Goal: Transaction & Acquisition: Purchase product/service

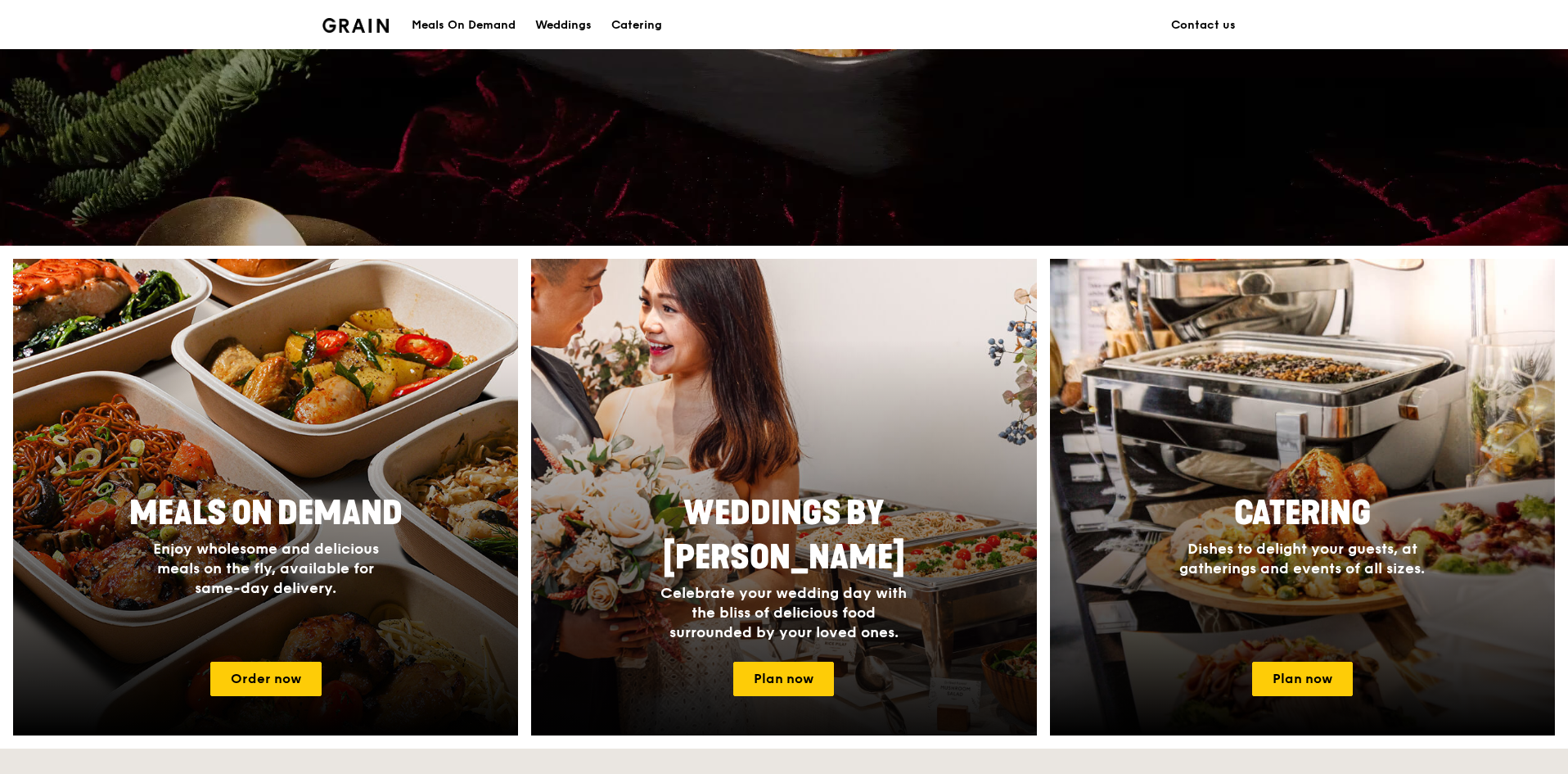
scroll to position [573, 0]
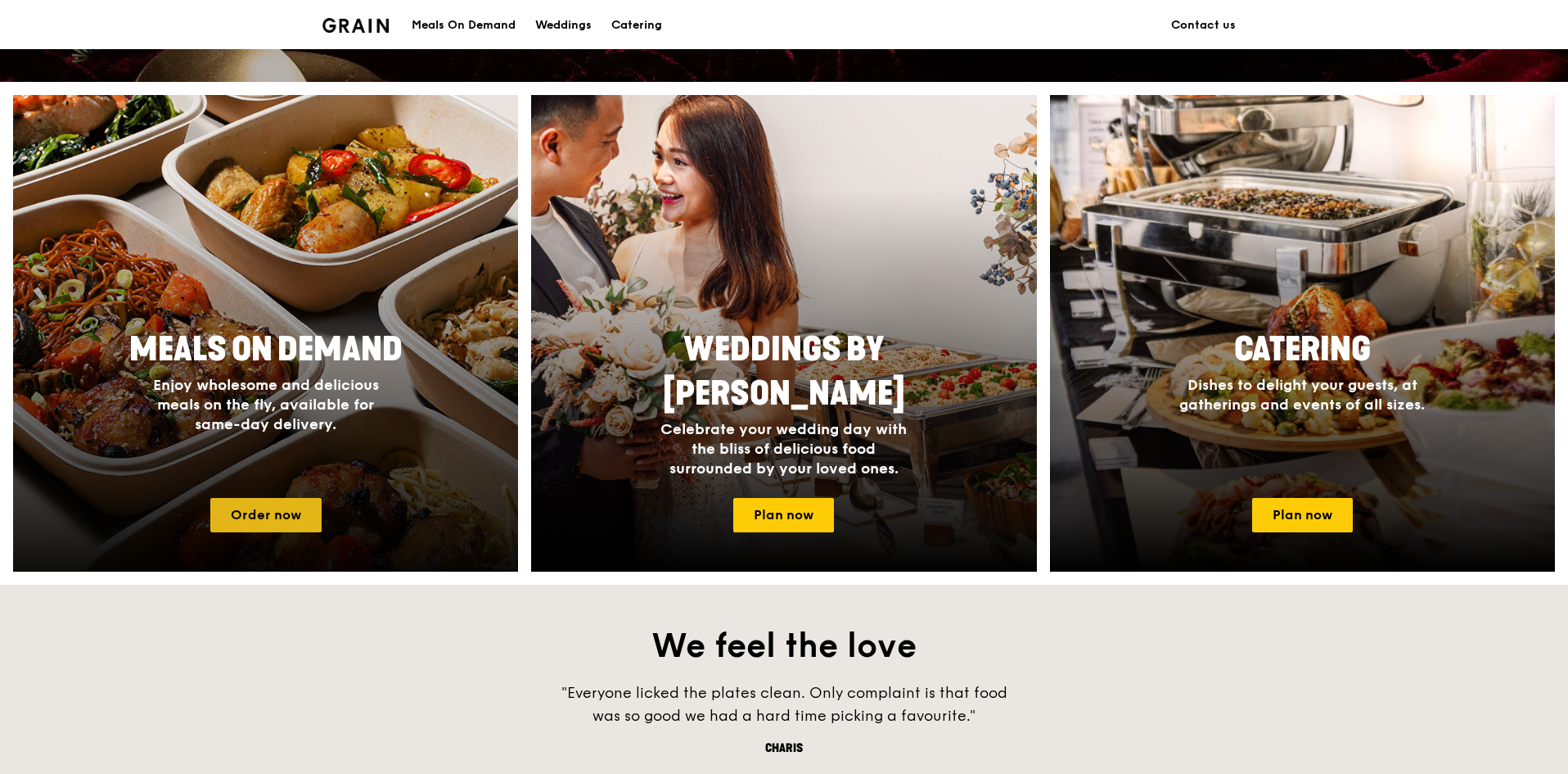
click at [266, 515] on link "Order now" at bounding box center [266, 515] width 112 height 35
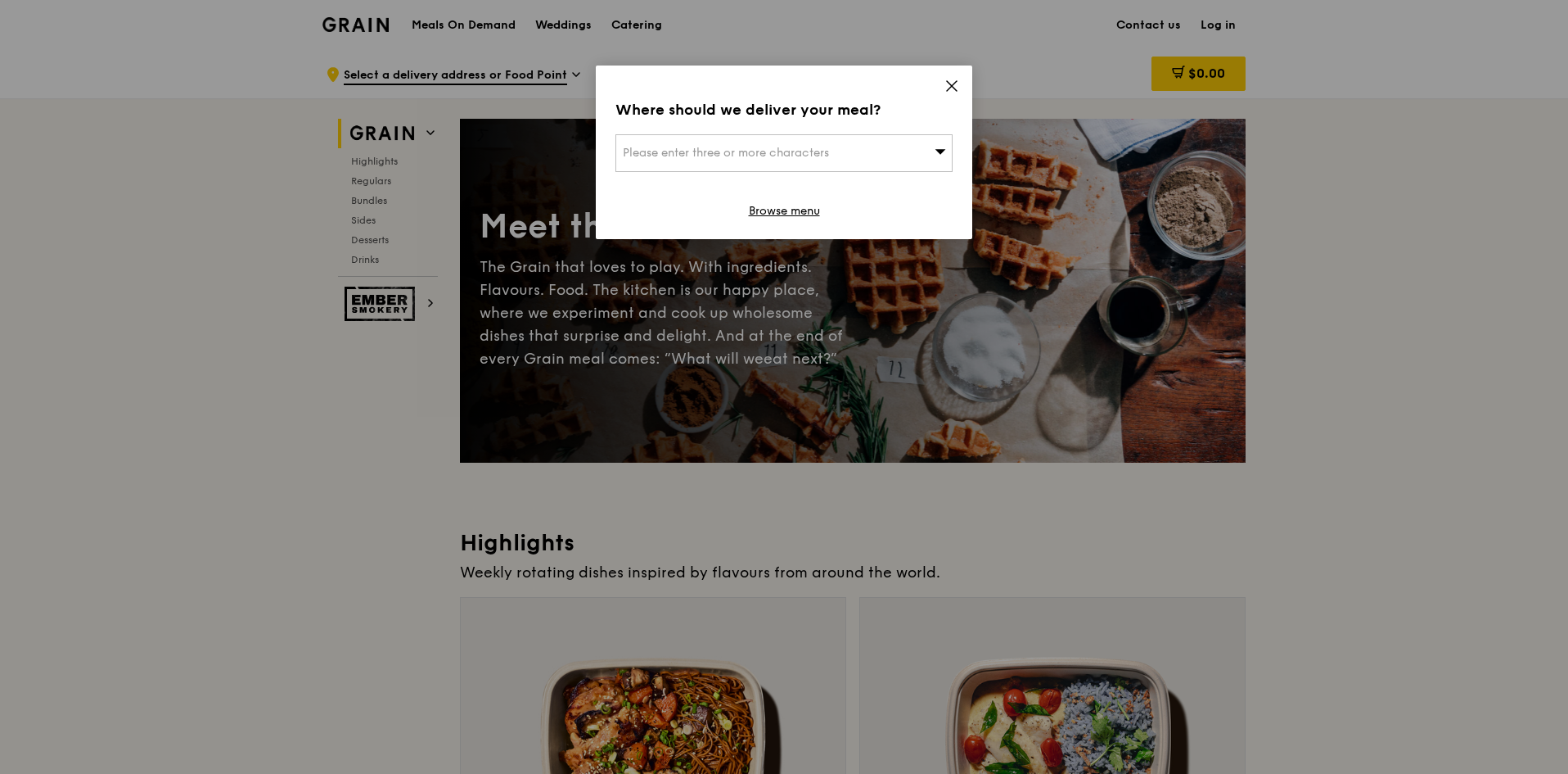
click at [947, 84] on icon at bounding box center [952, 85] width 15 height 15
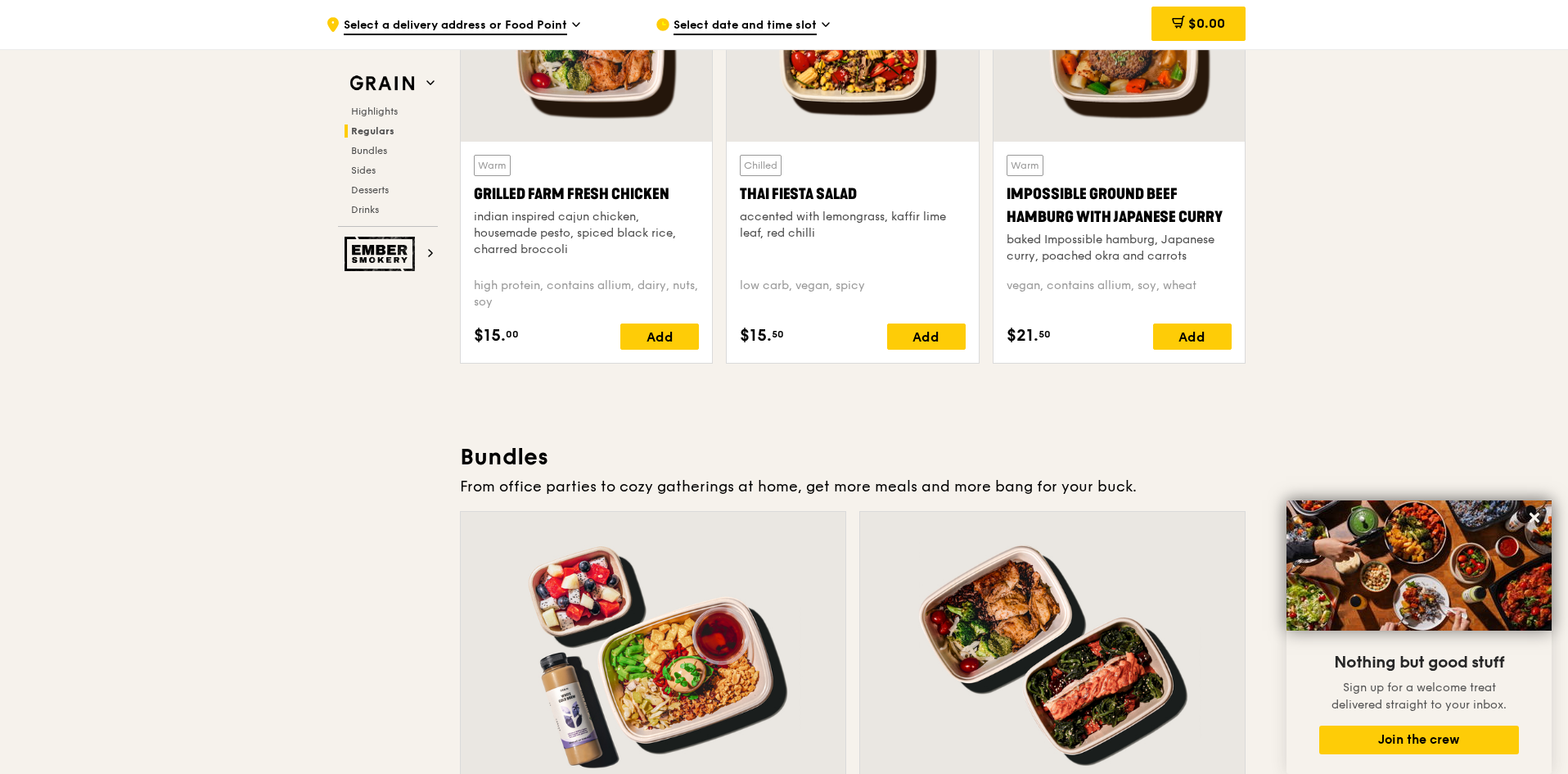
scroll to position [2047, 0]
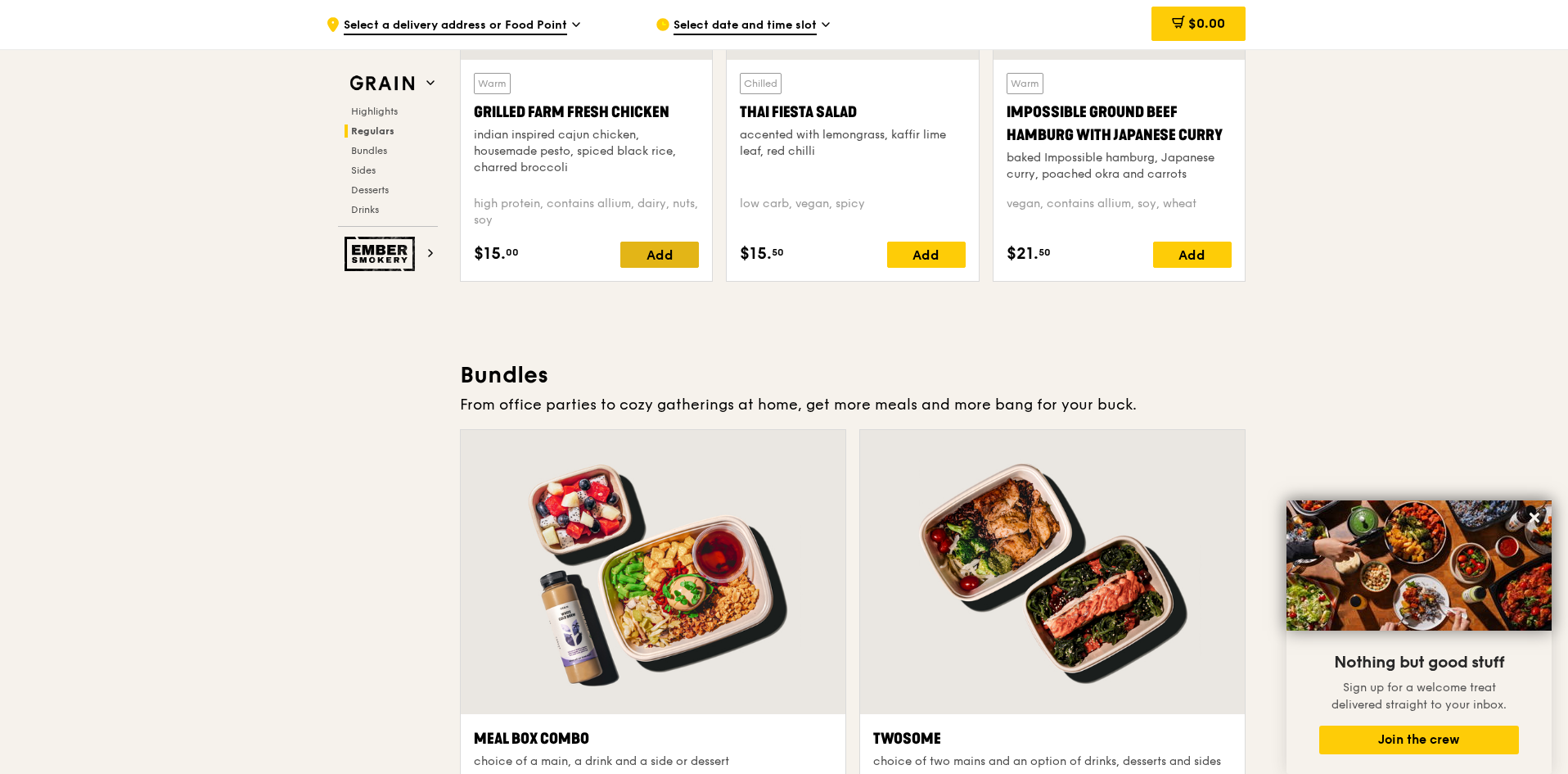
click at [671, 243] on div "Add" at bounding box center [659, 254] width 78 height 26
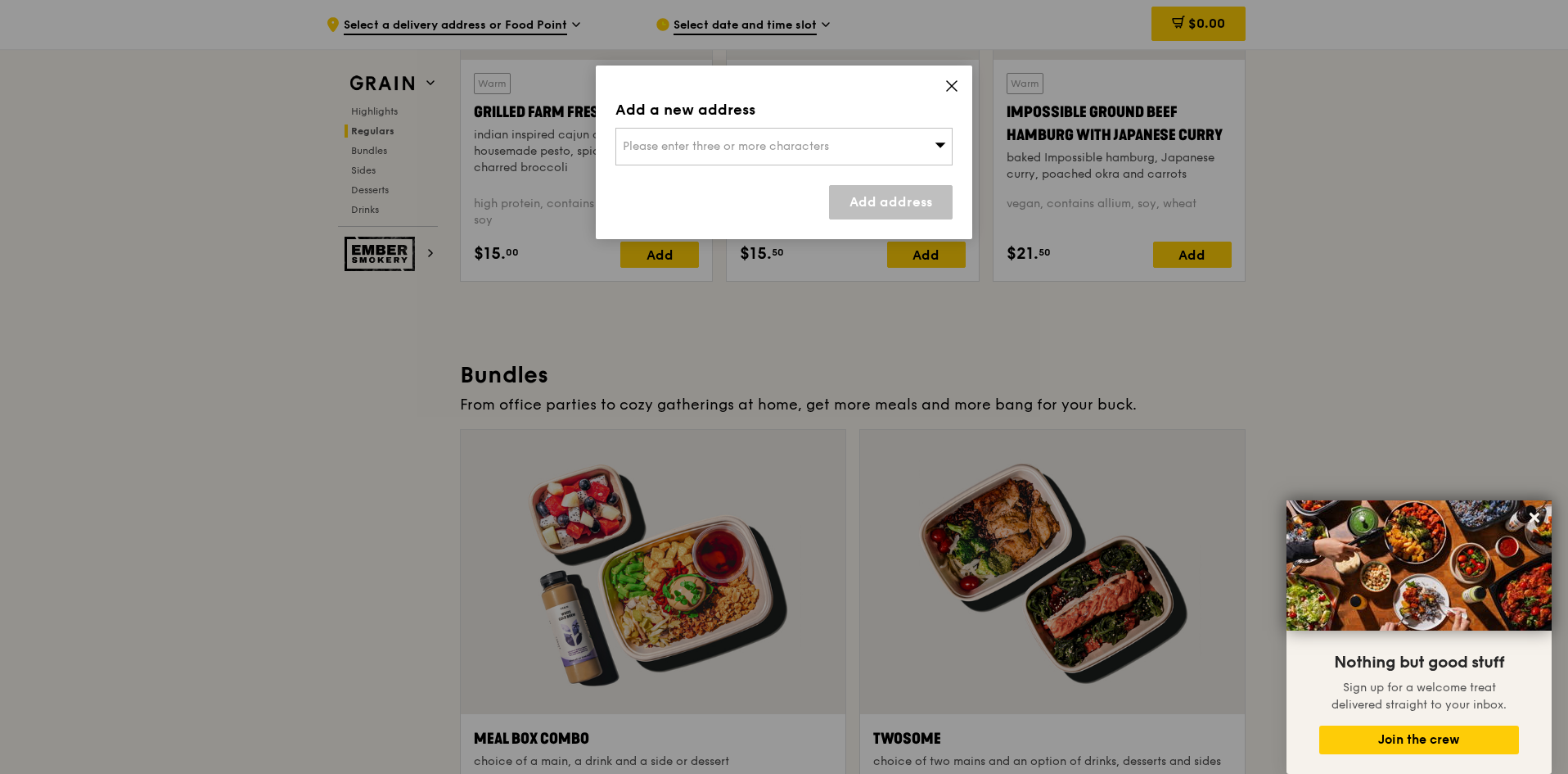
click at [711, 145] on span "Please enter three or more characters" at bounding box center [726, 146] width 207 height 14
paste input "308232"
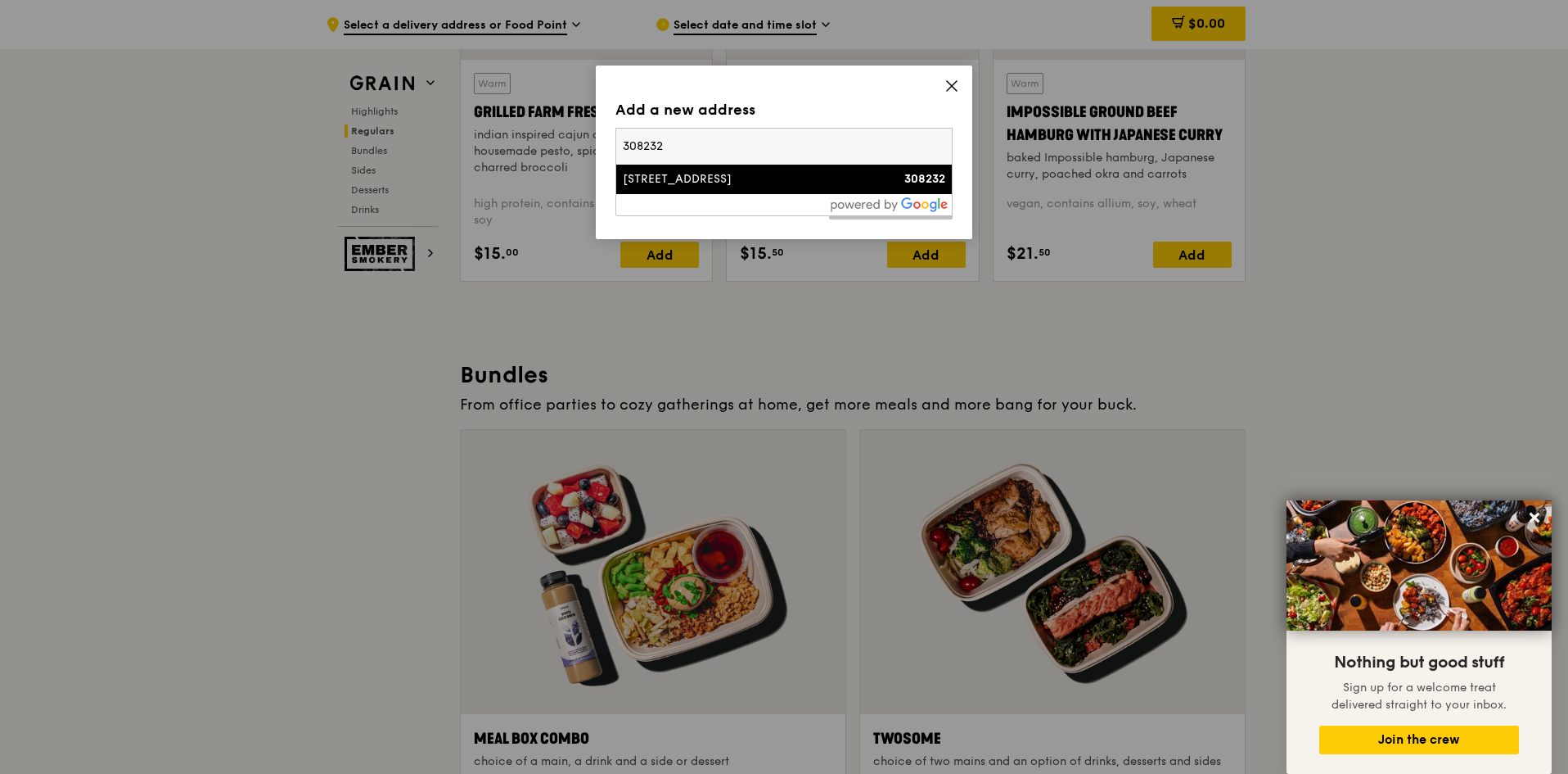
type input "308232"
click at [739, 173] on div "[STREET_ADDRESS]" at bounding box center [744, 179] width 242 height 17
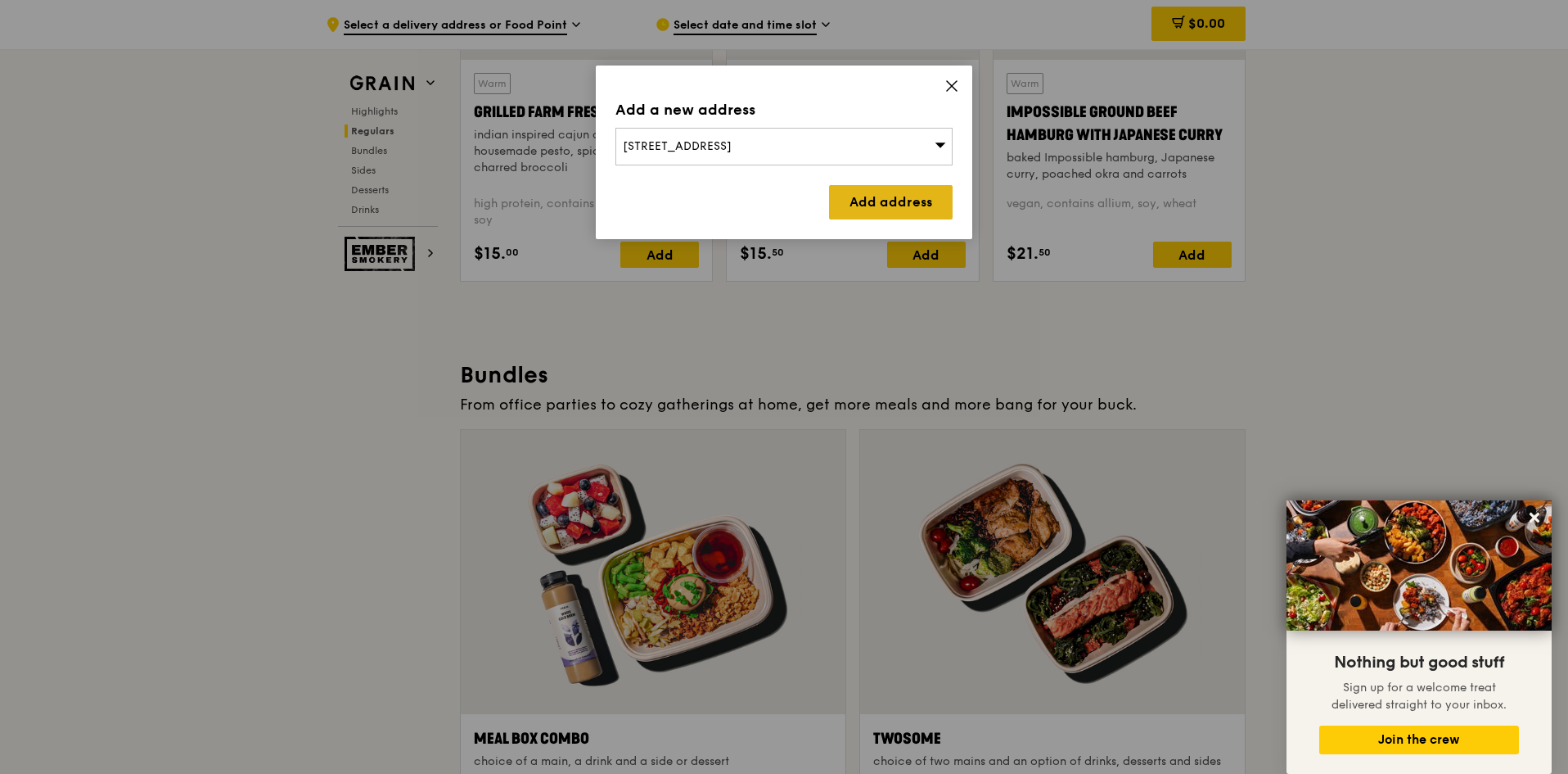
click at [926, 210] on link "Add address" at bounding box center [890, 202] width 124 height 35
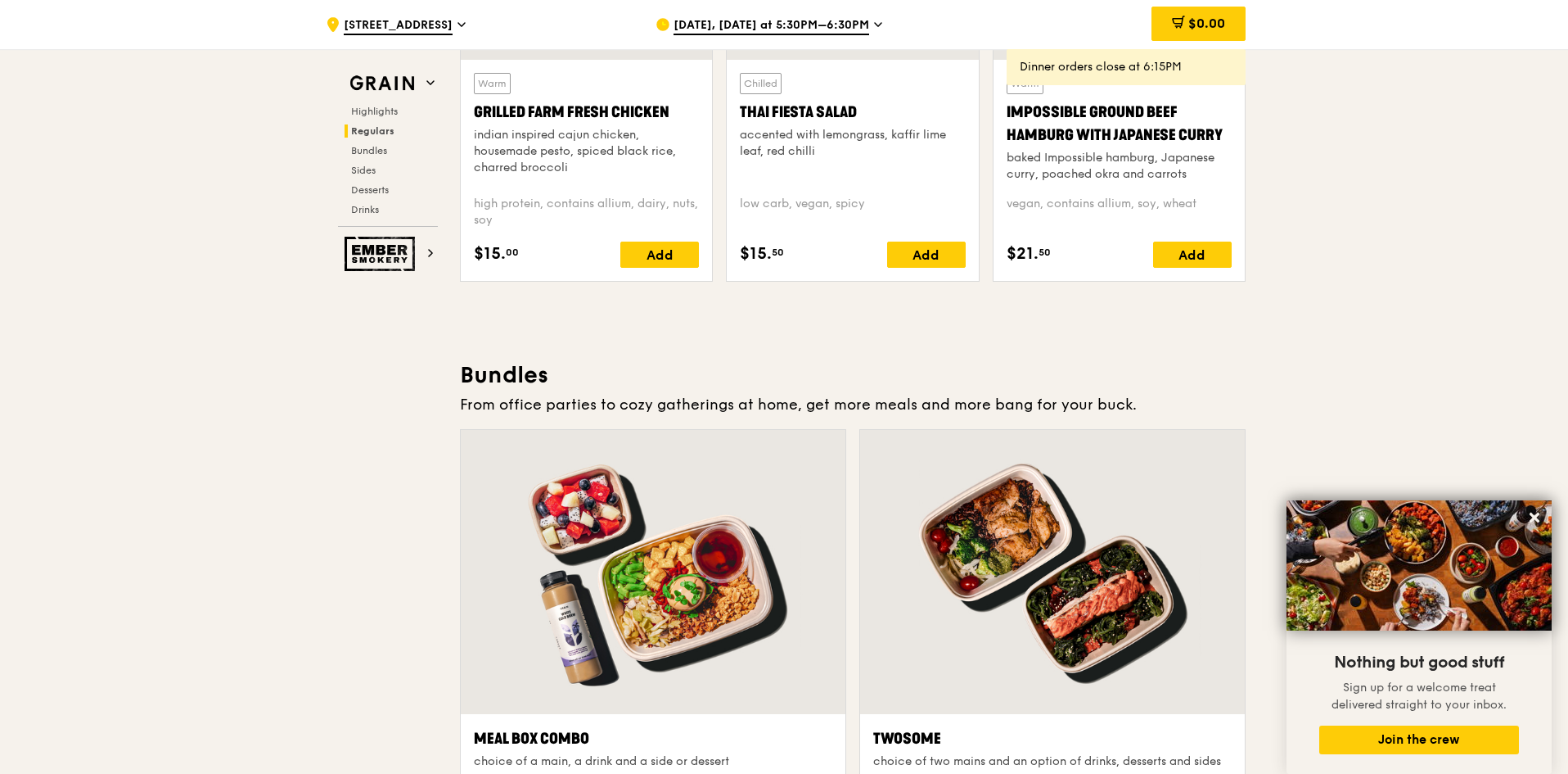
scroll to position [1884, 0]
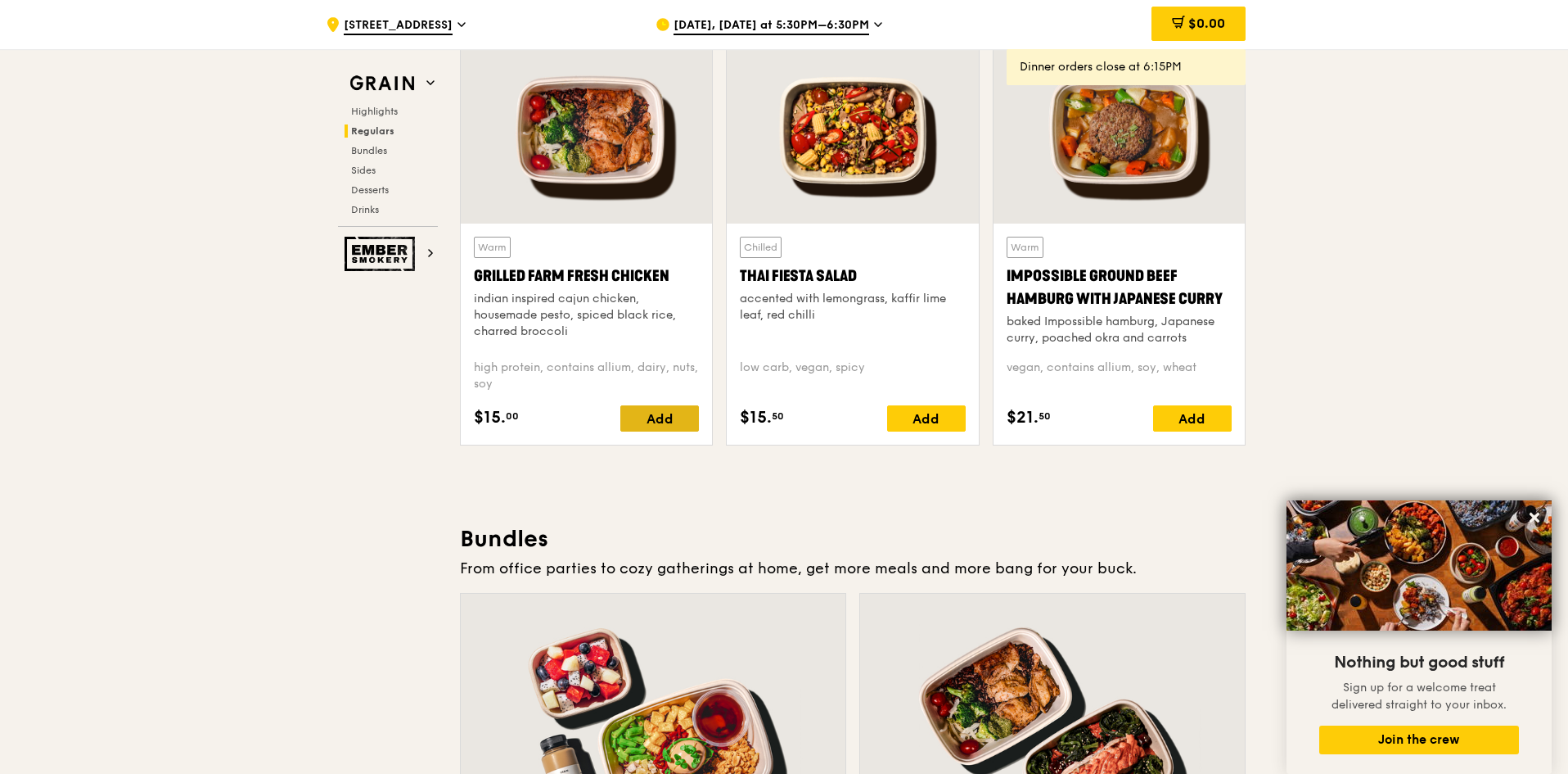
click at [657, 417] on div "Add" at bounding box center [659, 419] width 78 height 26
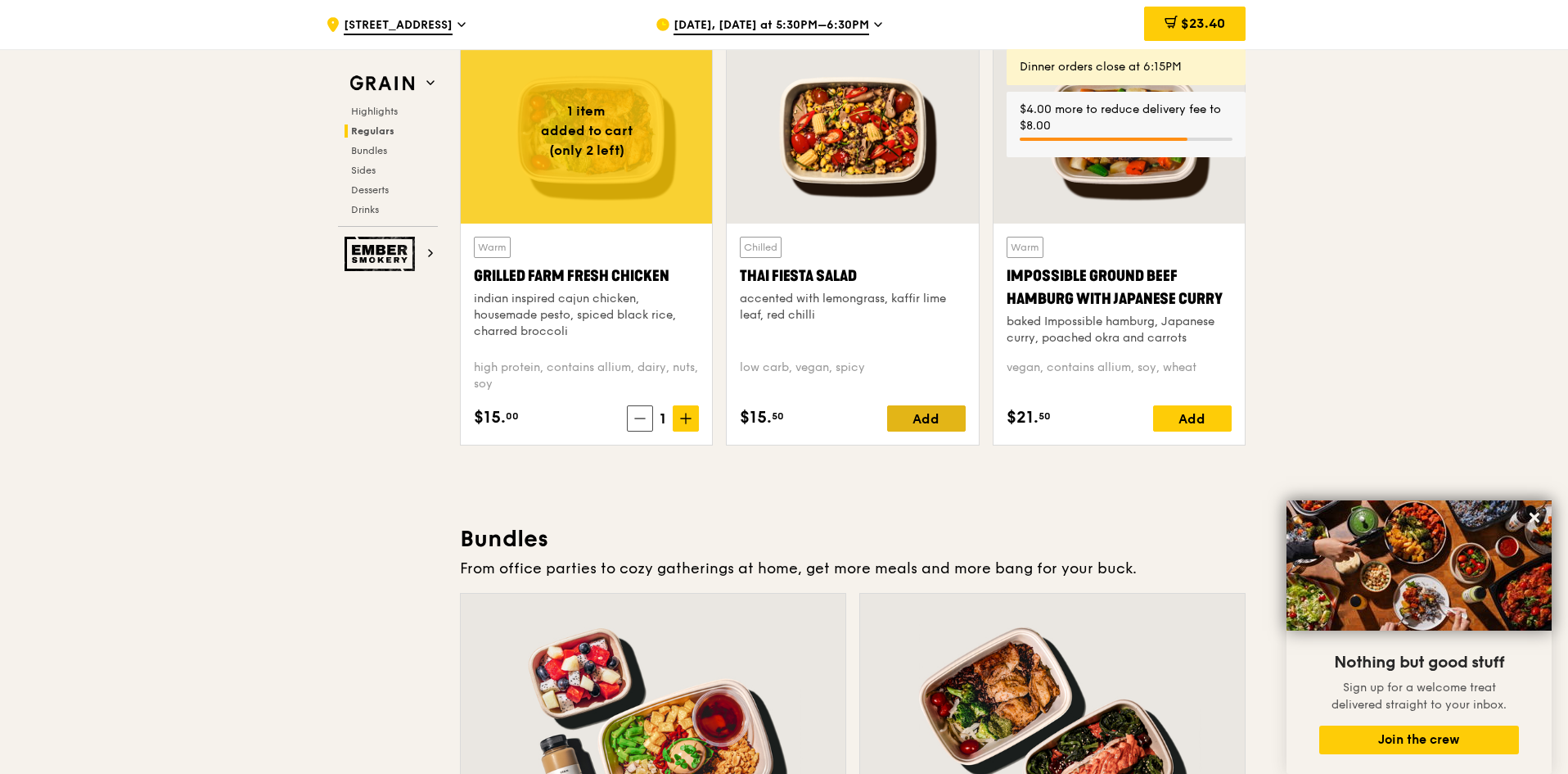
click at [917, 413] on div "Add" at bounding box center [926, 419] width 78 height 26
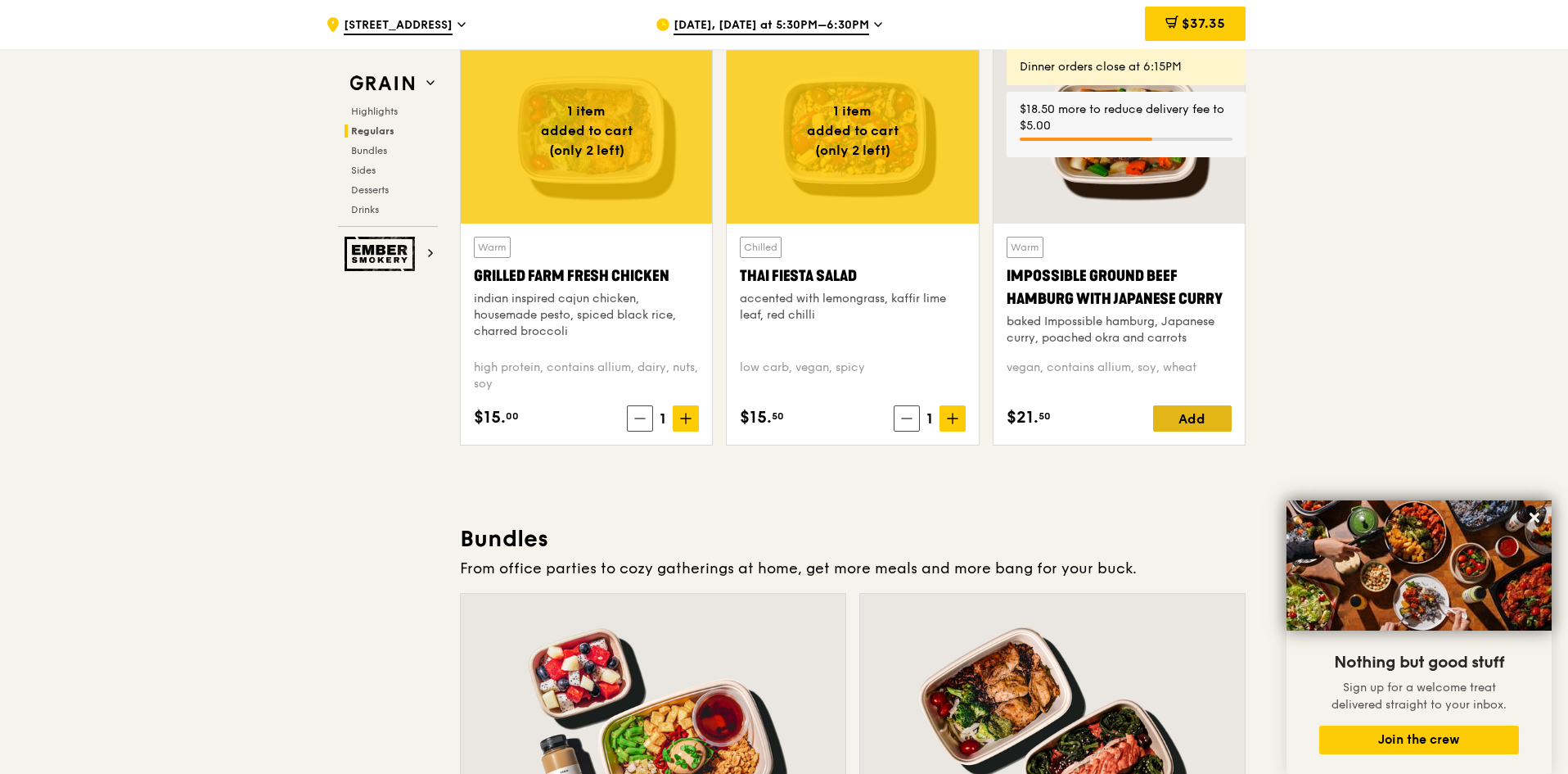
click at [1212, 416] on div "Add" at bounding box center [1192, 419] width 78 height 26
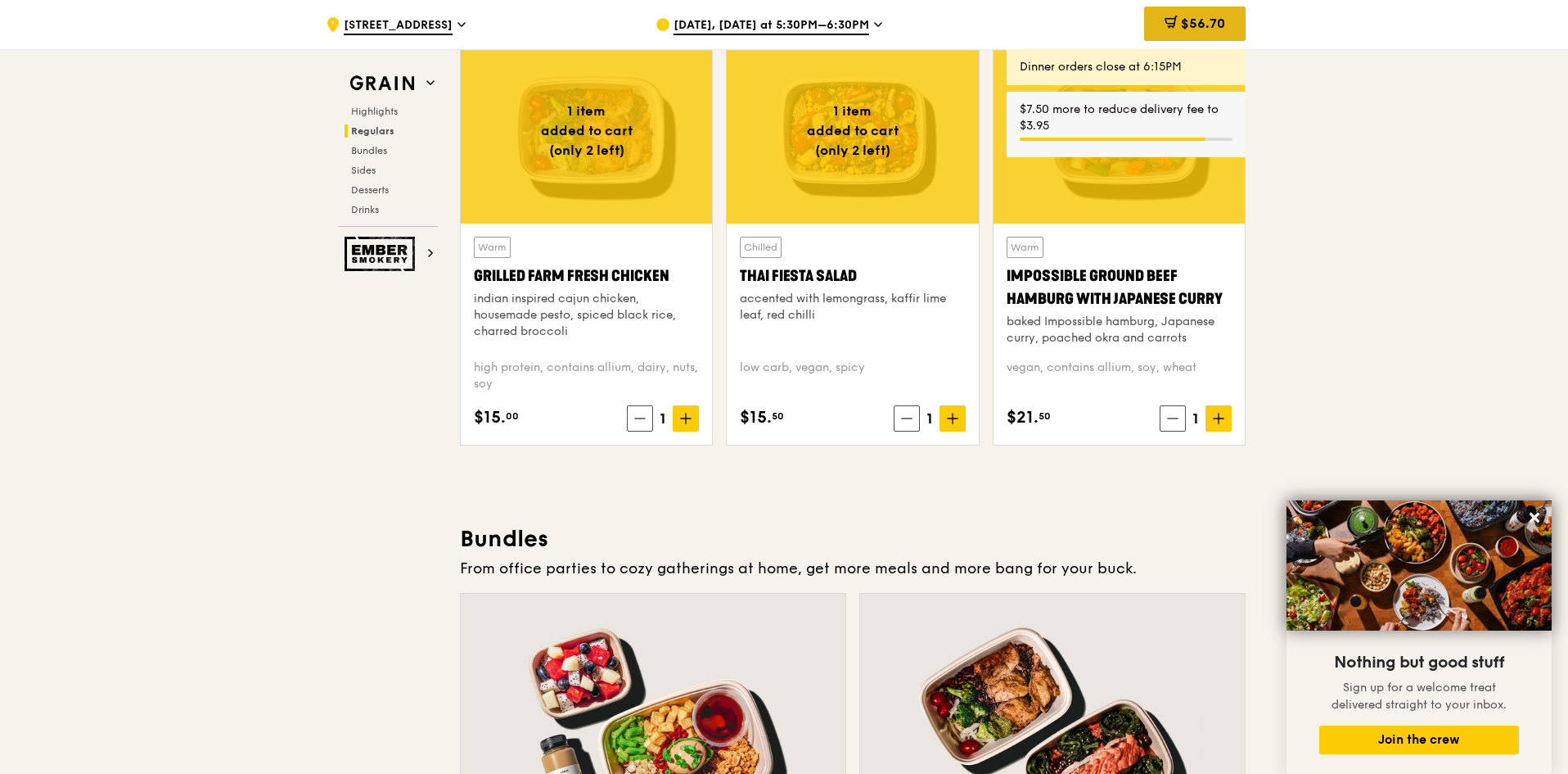
click at [1218, 26] on span "$56.70" at bounding box center [1203, 24] width 45 height 16
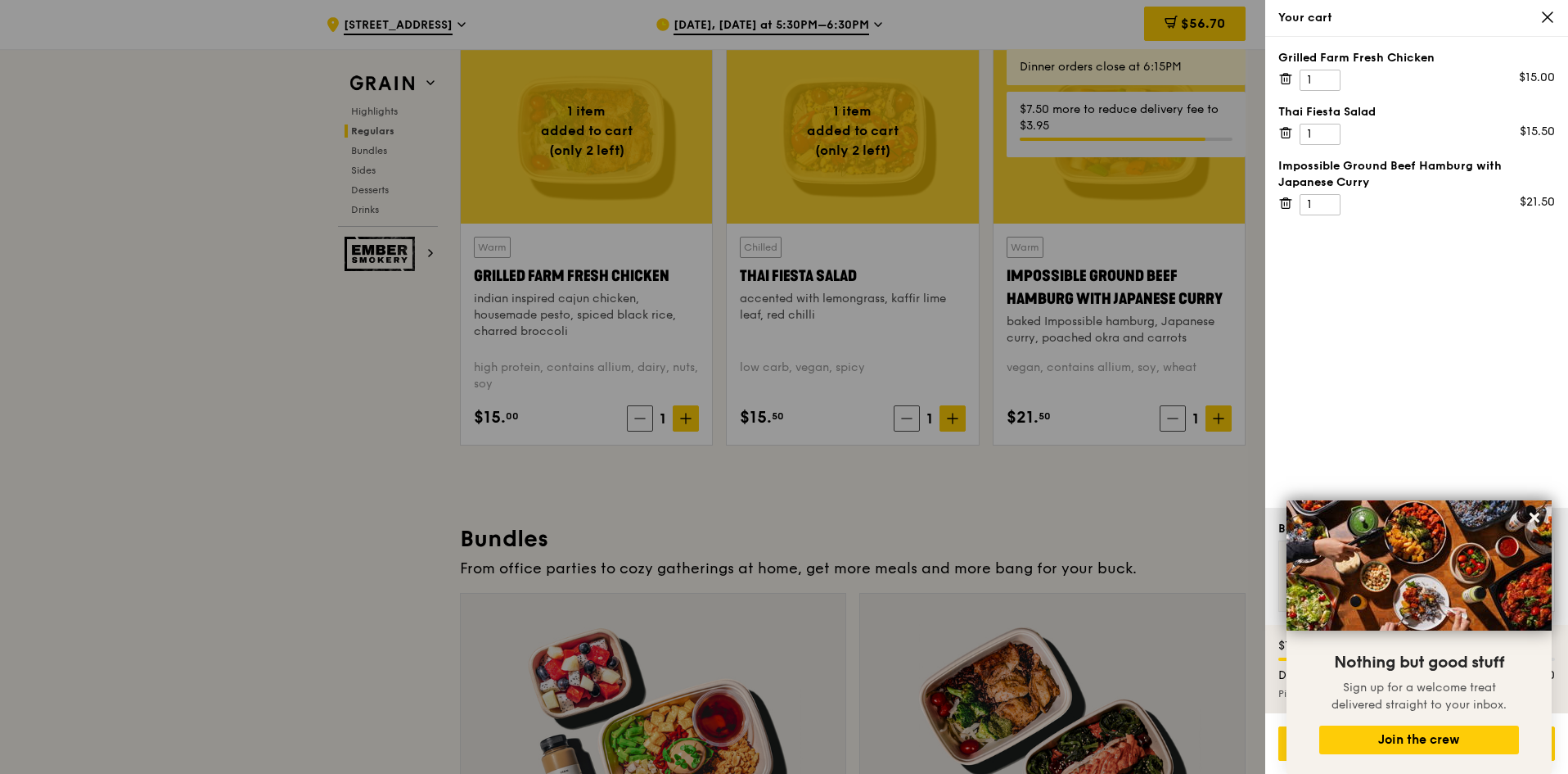
scroll to position [1867, 0]
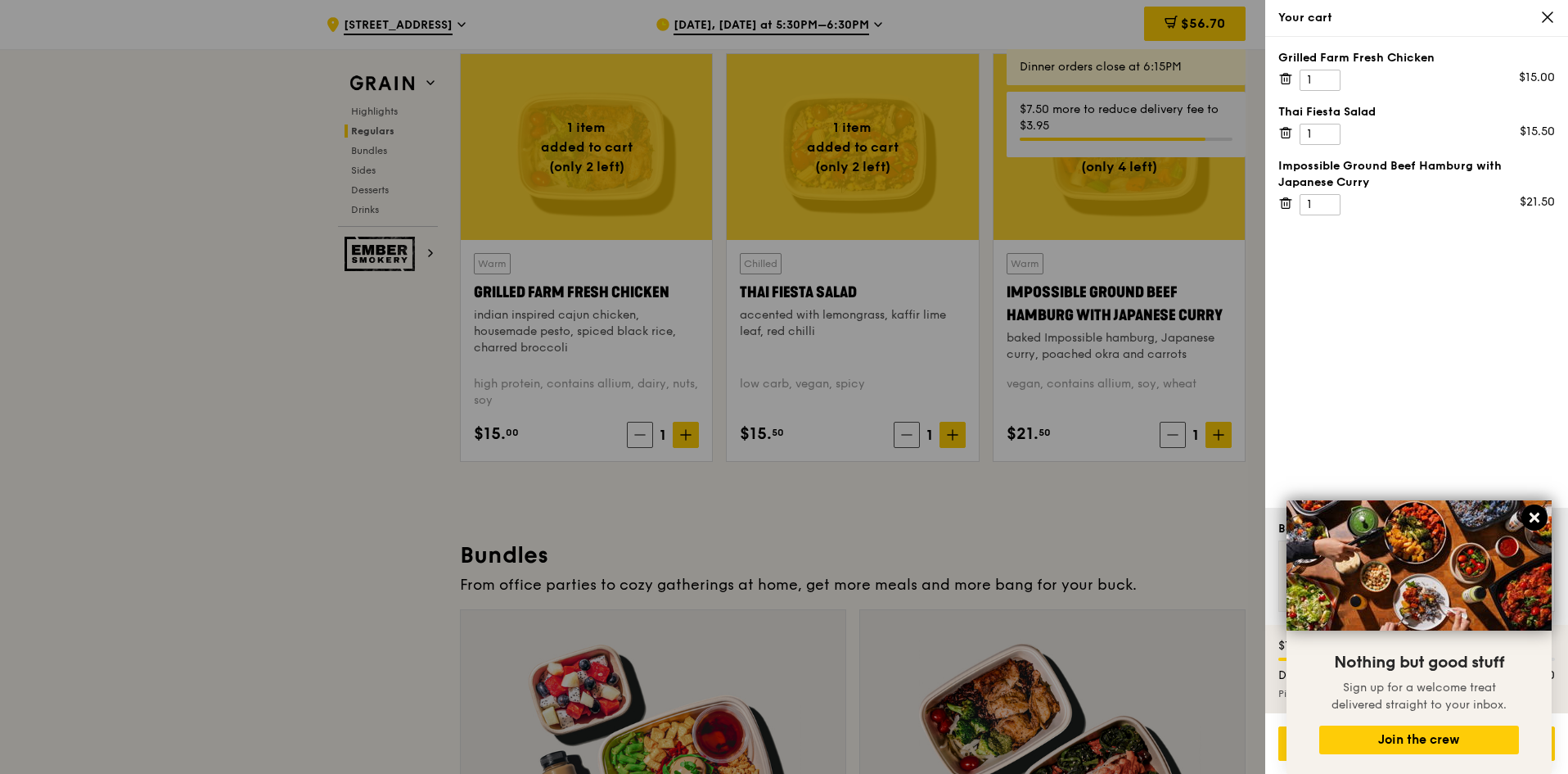
click at [1534, 514] on icon at bounding box center [1534, 517] width 15 height 15
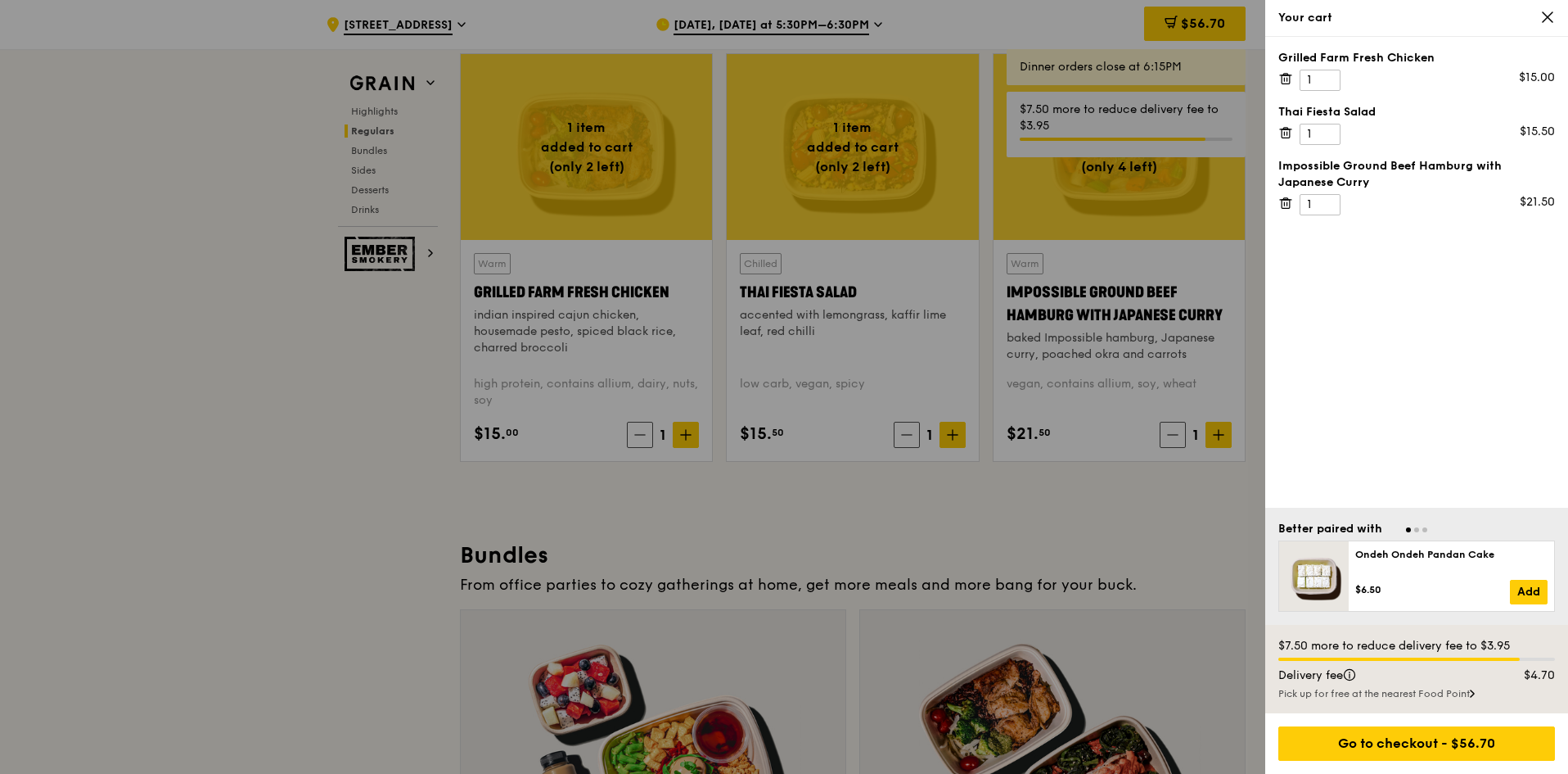
click at [1430, 406] on div "Grilled Farm Fresh Chicken 1 $15.00 Thai Fiesta Salad 1 $15.50 Impossible Groun…" at bounding box center [1417, 272] width 303 height 471
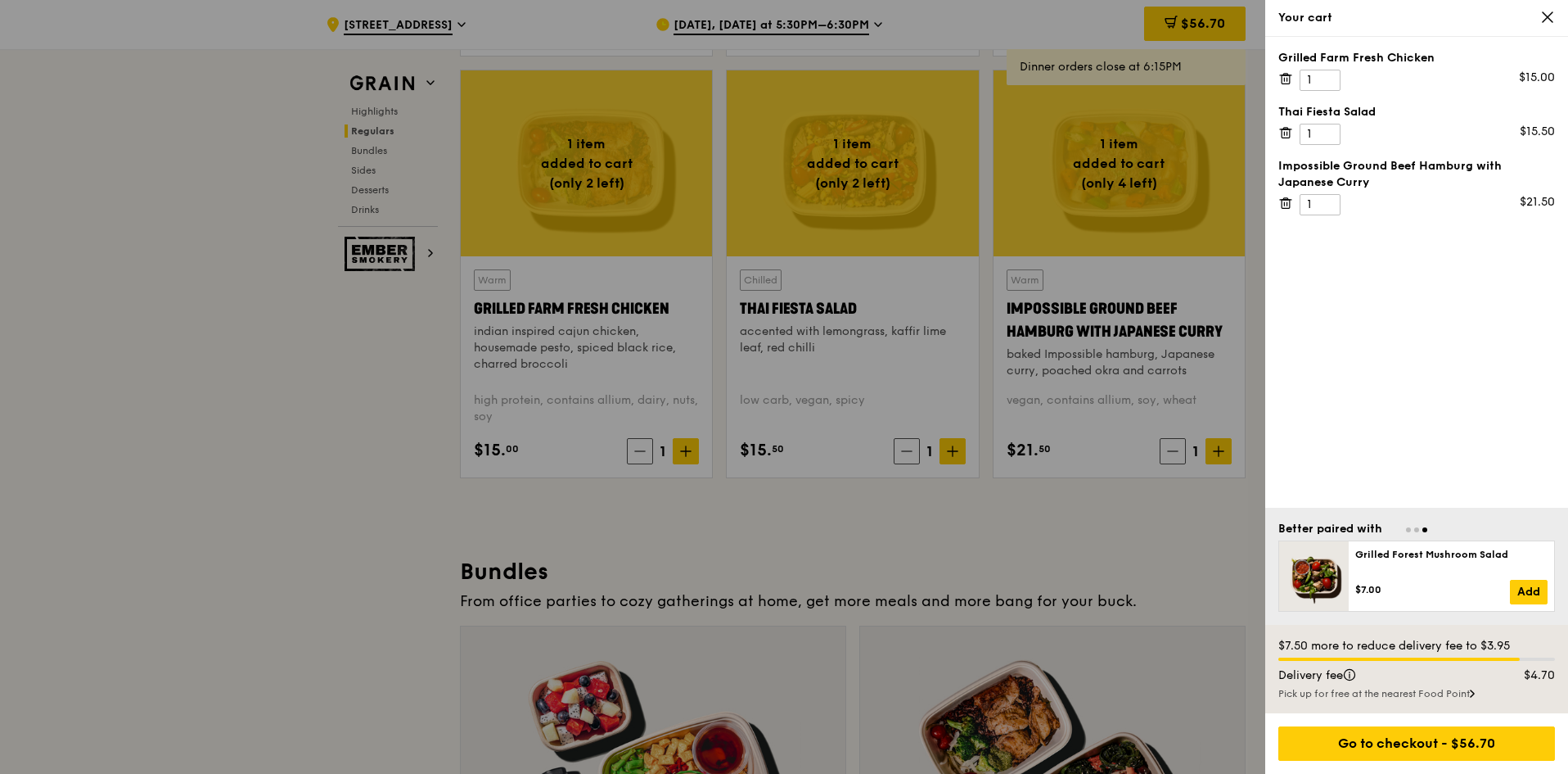
click at [1224, 447] on div at bounding box center [784, 387] width 1568 height 774
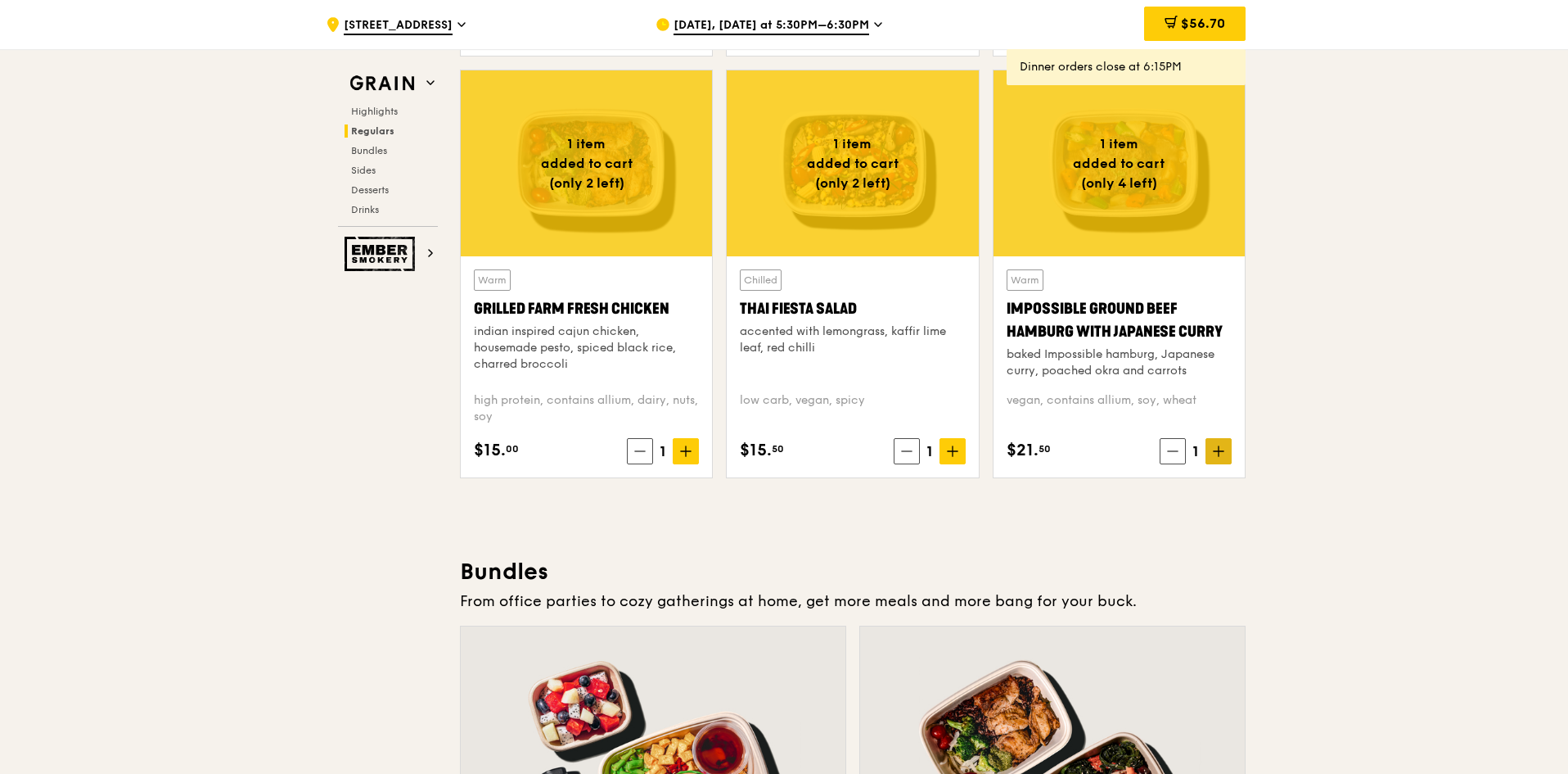
click at [1218, 453] on icon at bounding box center [1219, 451] width 12 height 12
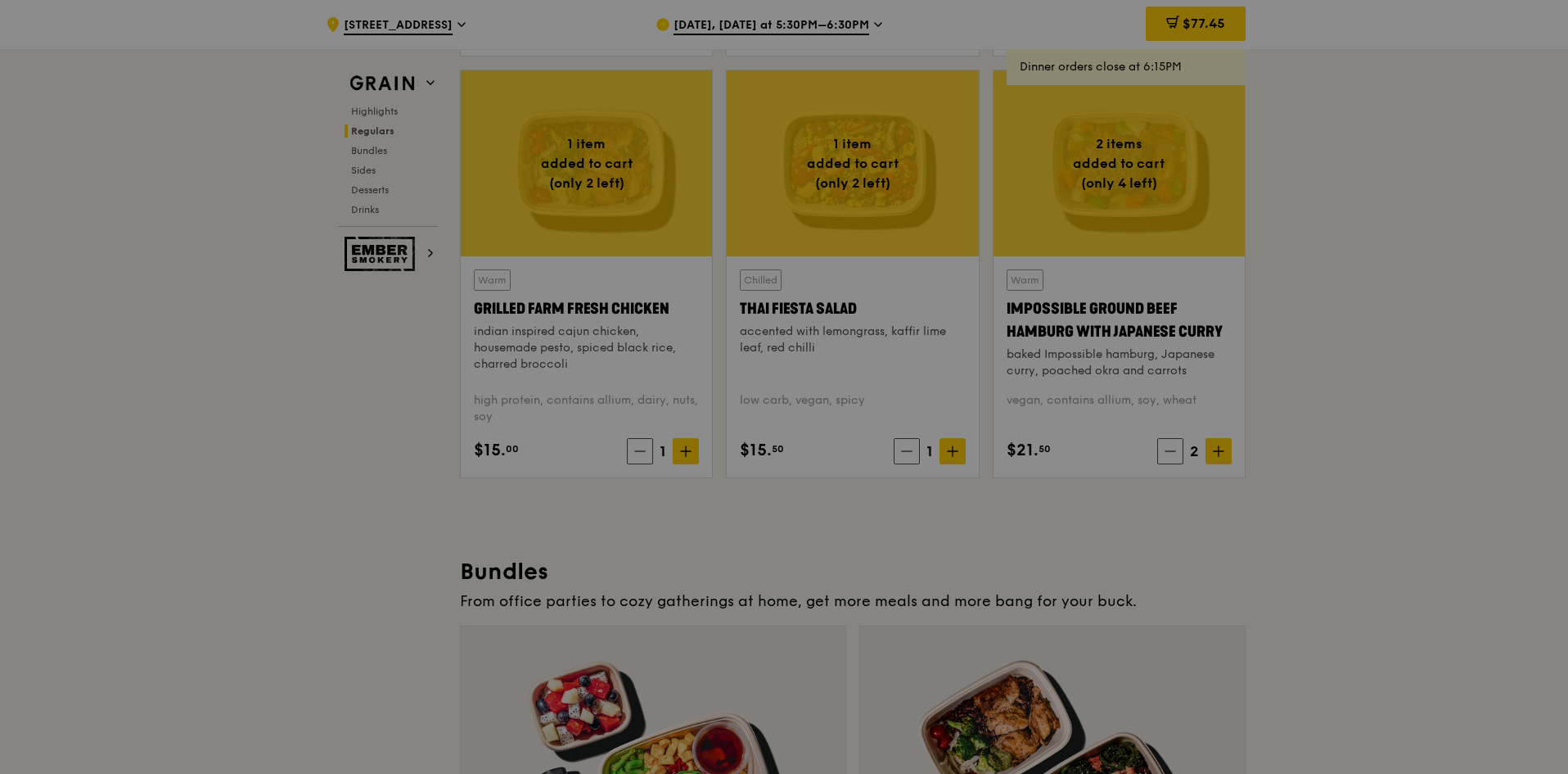
type input "2"
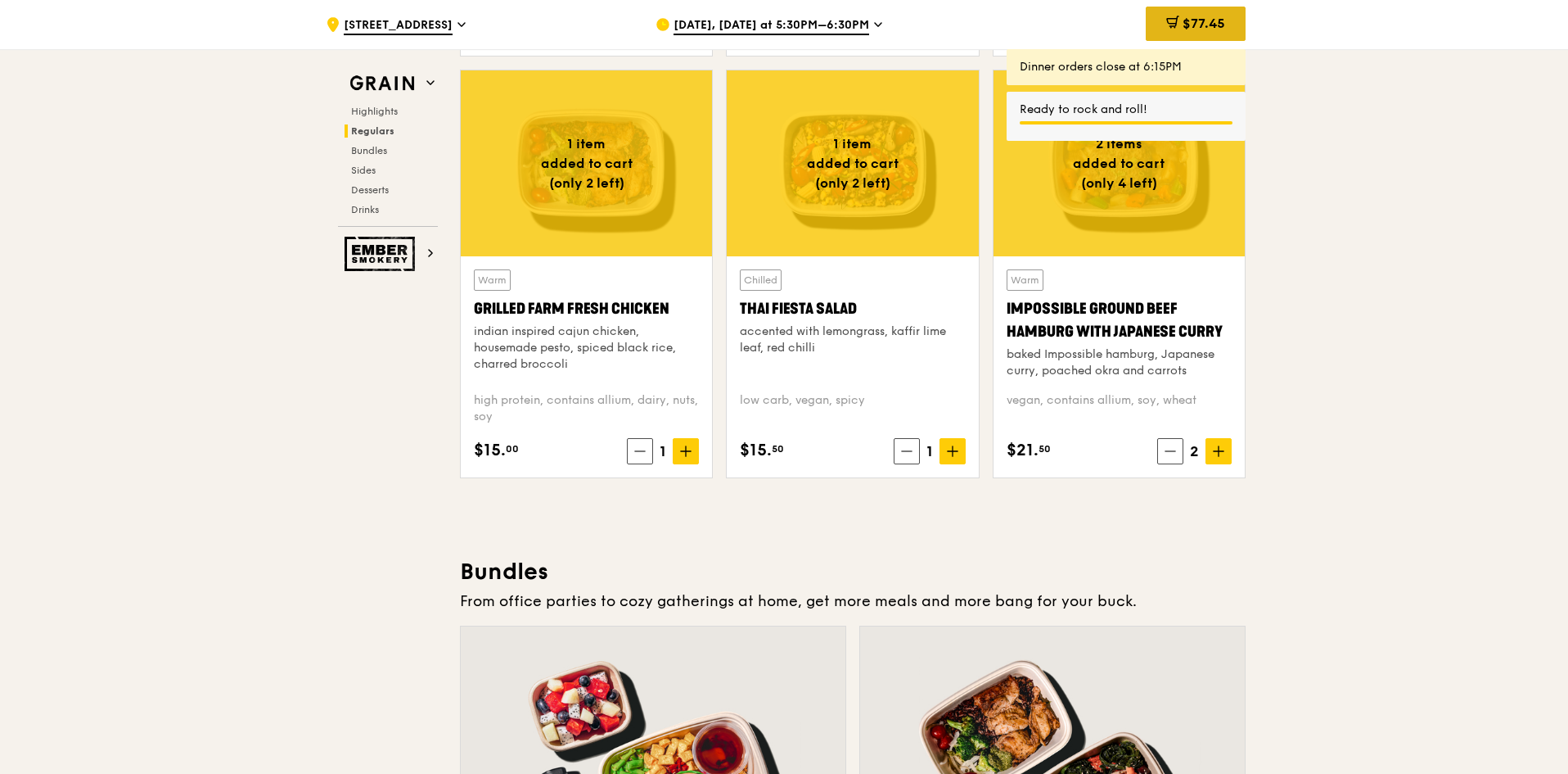
click at [1197, 30] on span "$77.45" at bounding box center [1204, 24] width 43 height 16
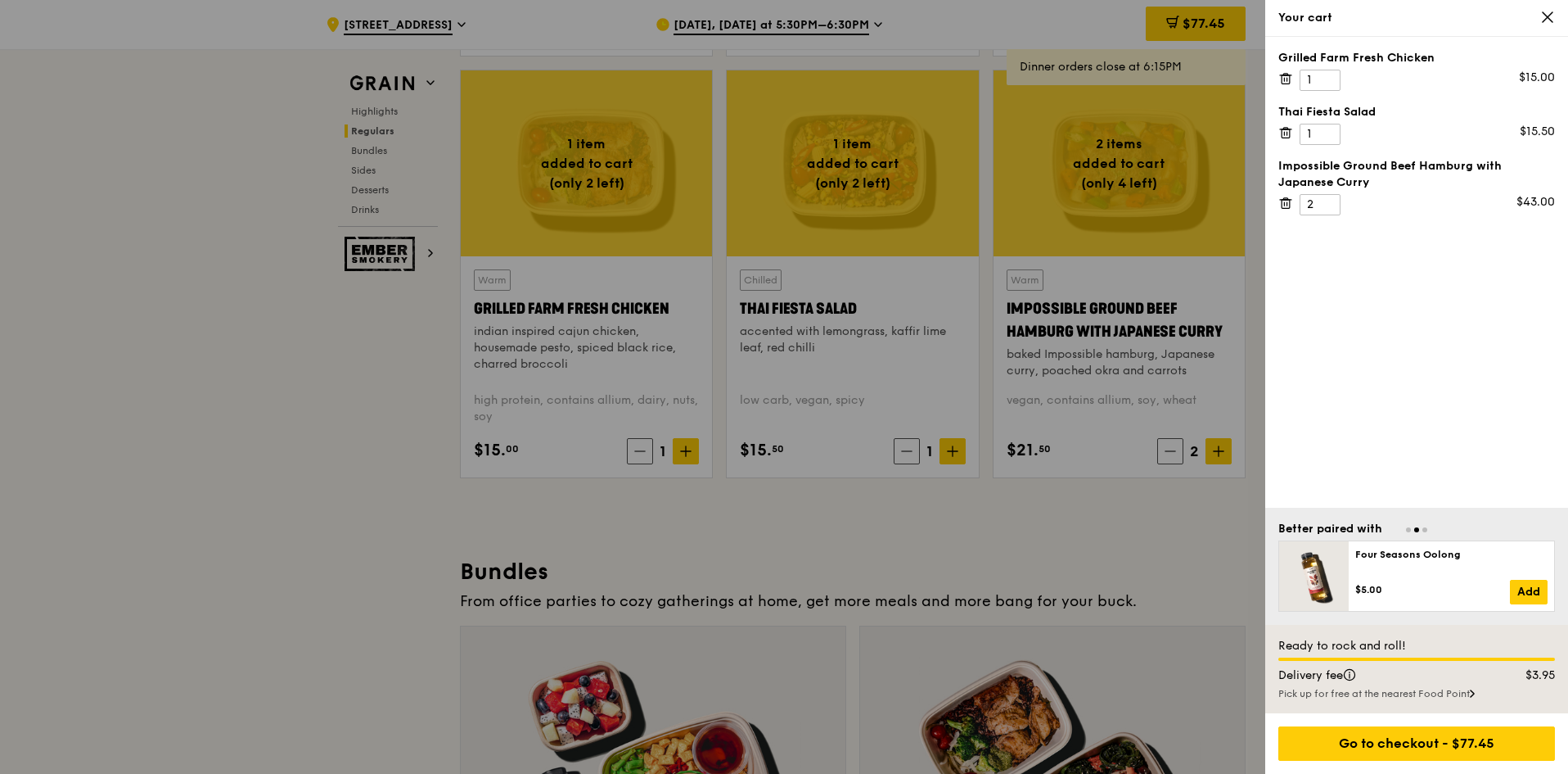
click at [965, 530] on div at bounding box center [784, 387] width 1568 height 774
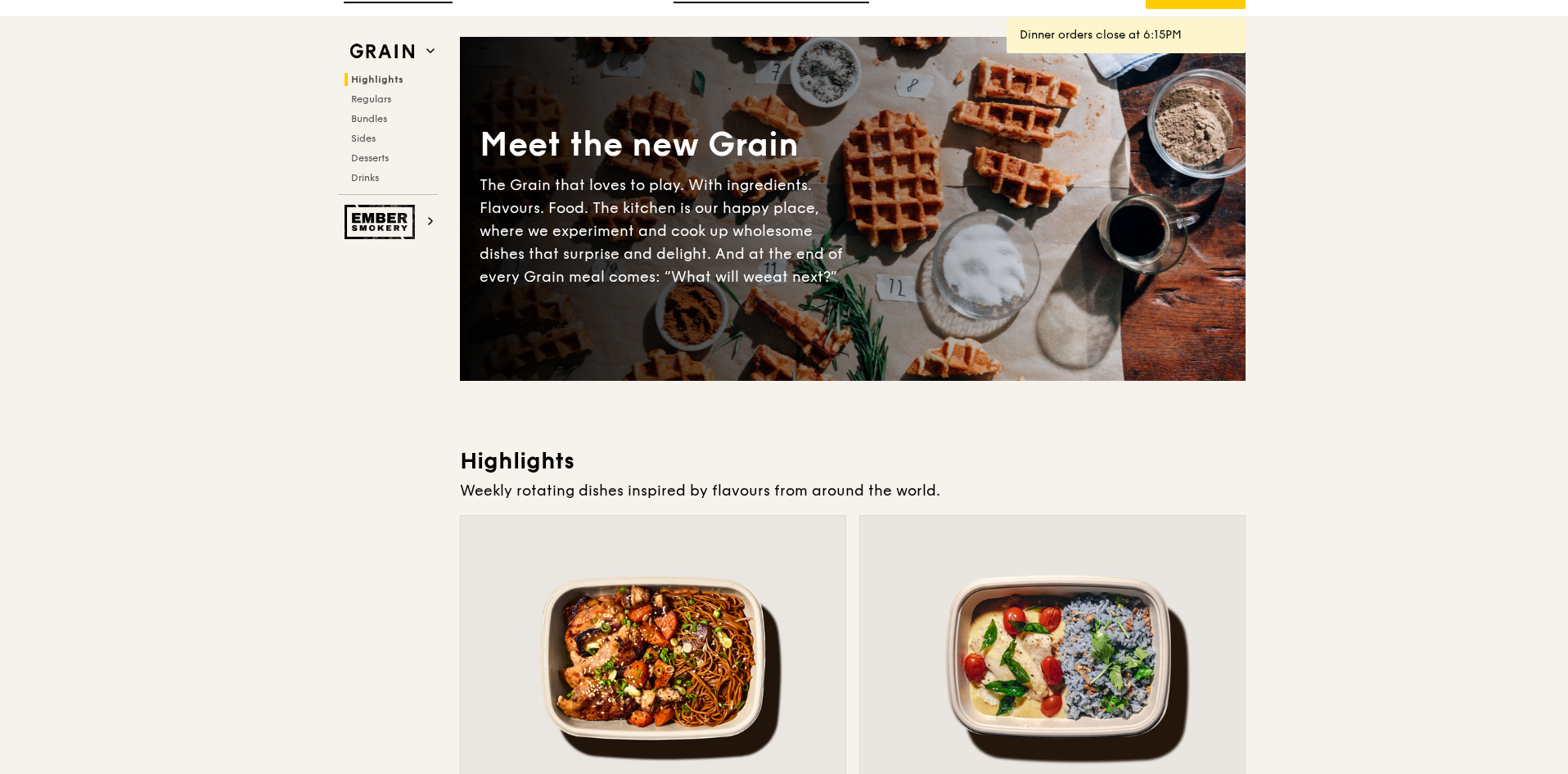
scroll to position [0, 0]
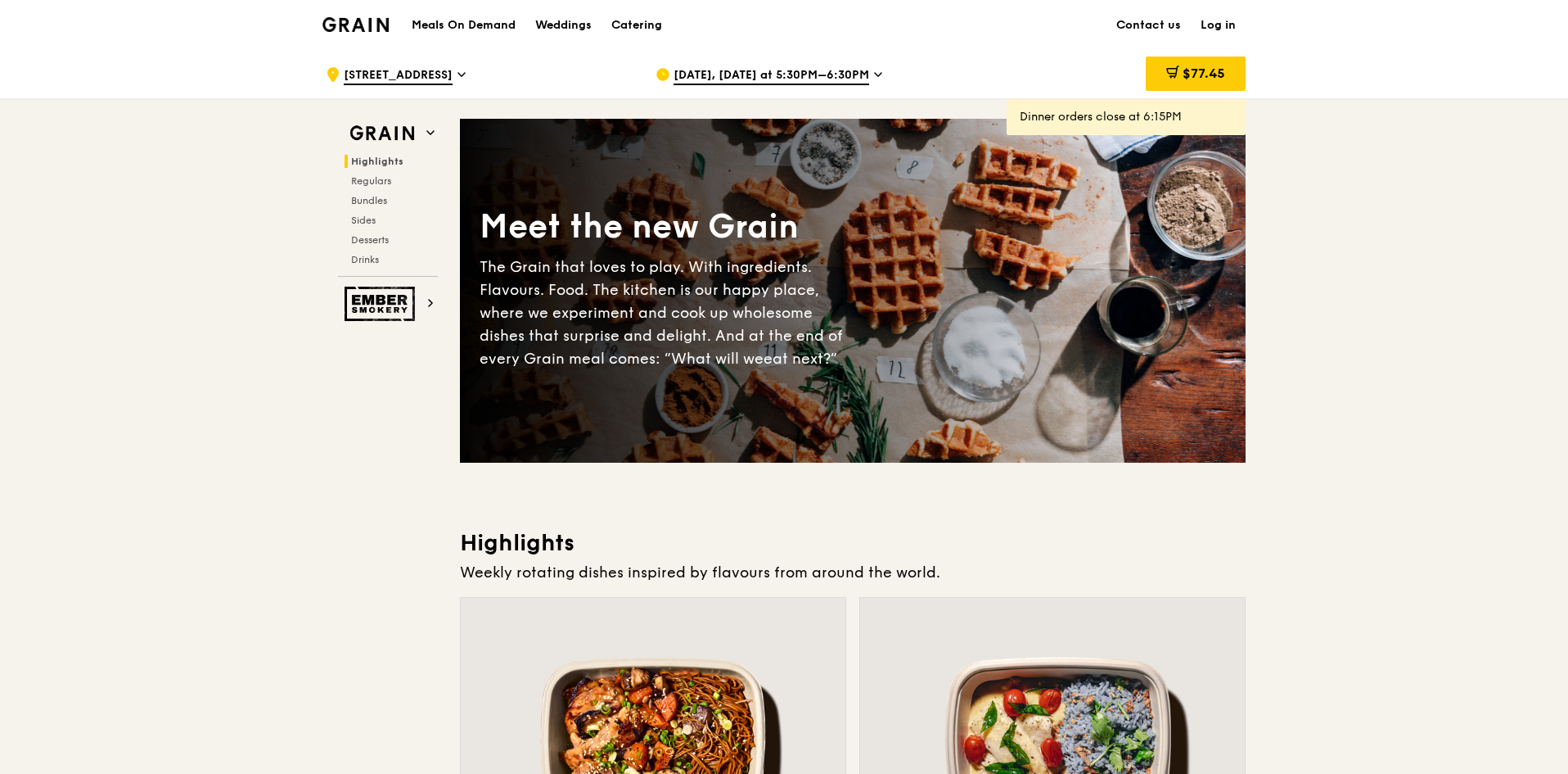
click at [850, 77] on span "[DATE], [DATE] at 5:30PM–6:30PM" at bounding box center [772, 76] width 196 height 18
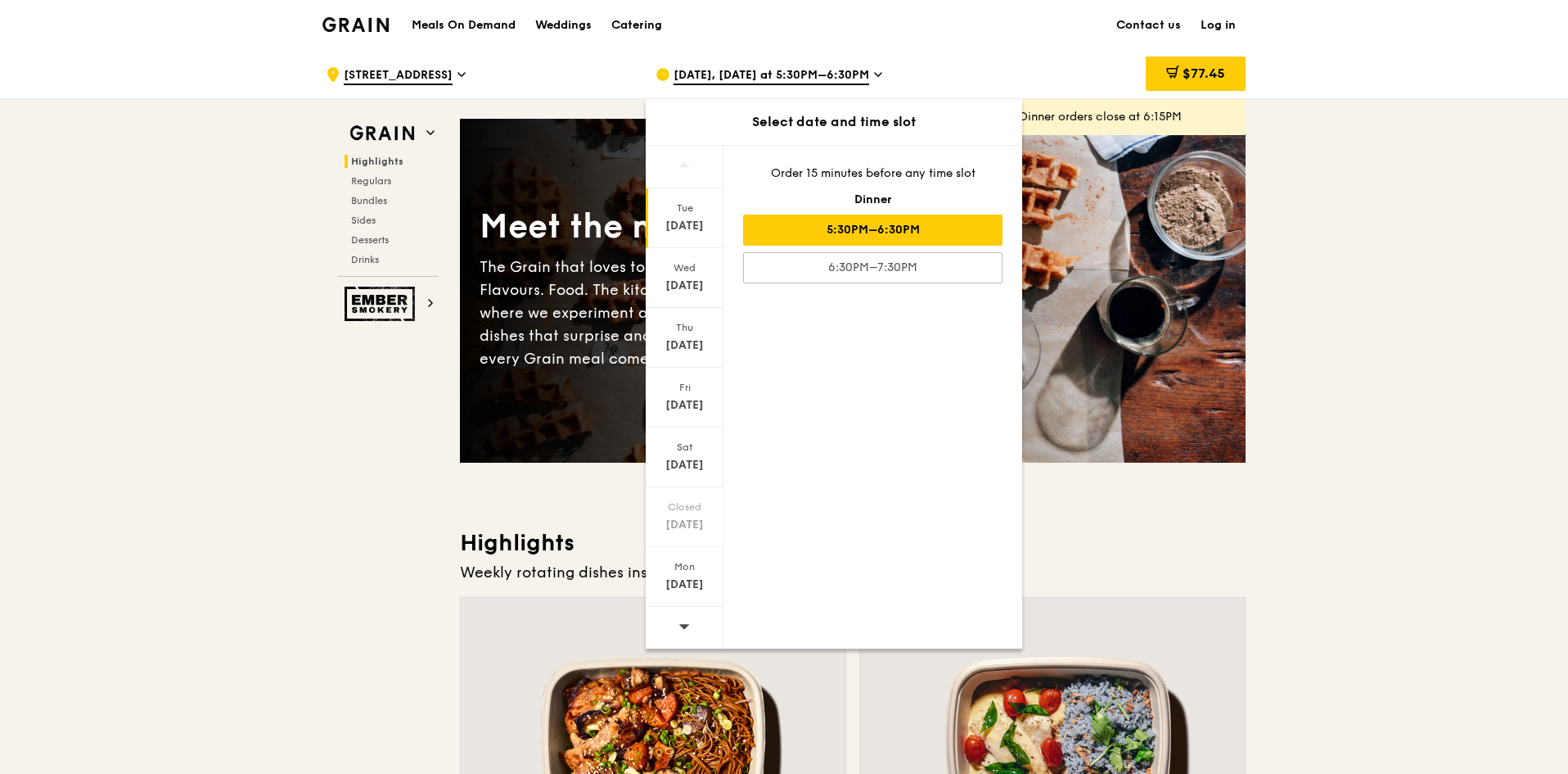
click at [850, 77] on span "[DATE], [DATE] at 5:30PM–6:30PM" at bounding box center [772, 76] width 196 height 18
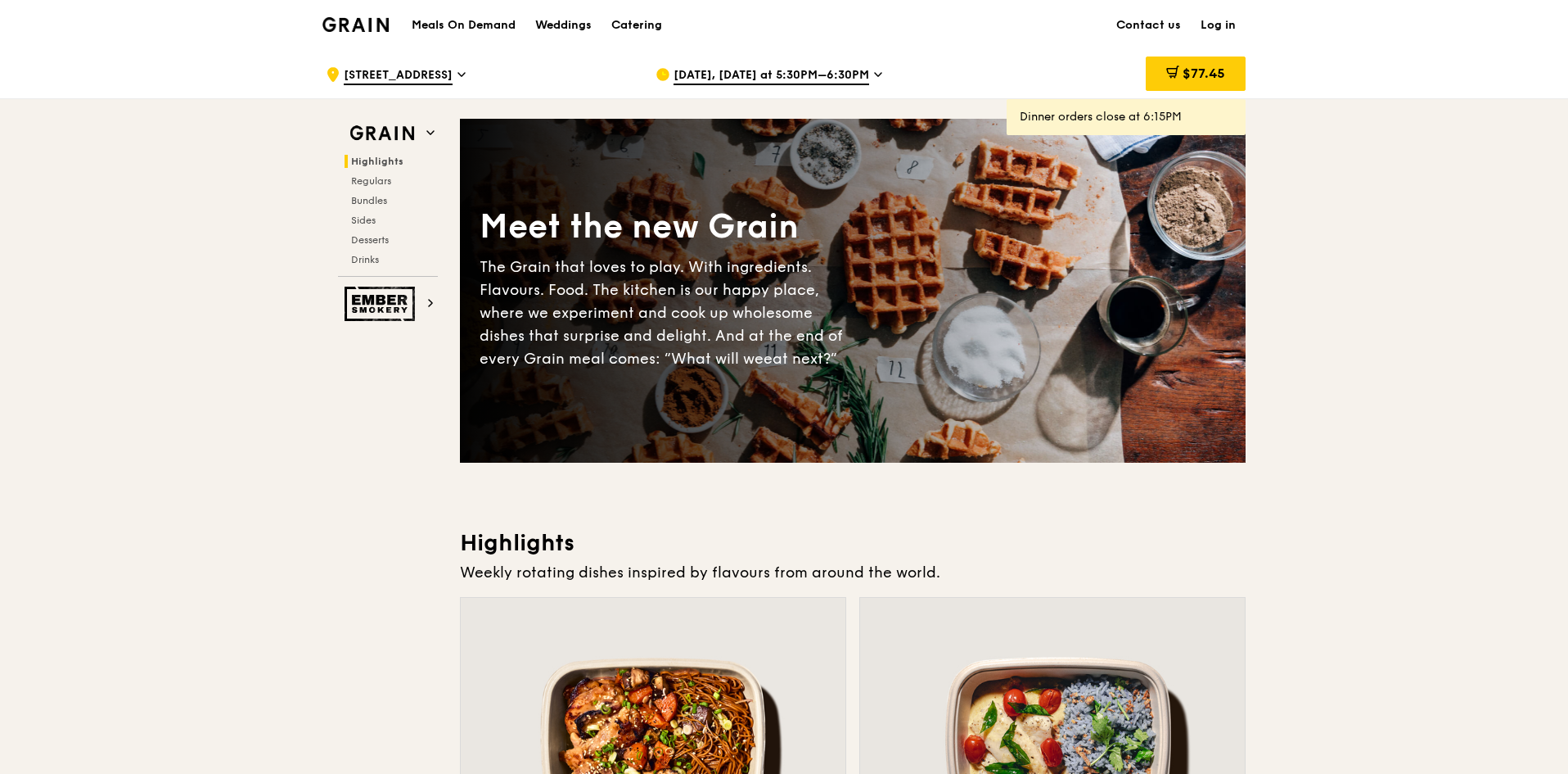
drag, startPoint x: 1376, startPoint y: 287, endPoint x: 1303, endPoint y: 315, distance: 78.2
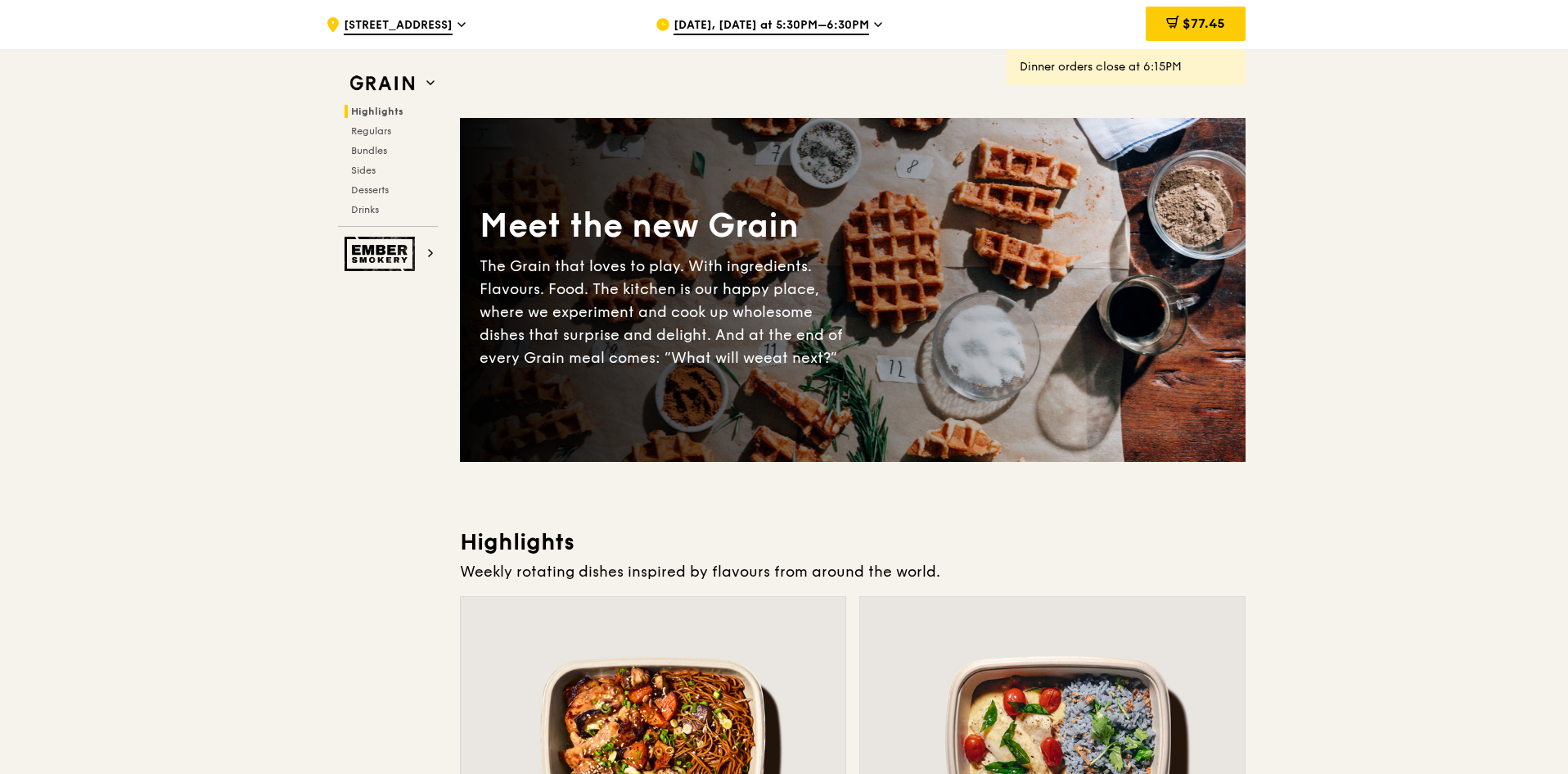
scroll to position [328, 0]
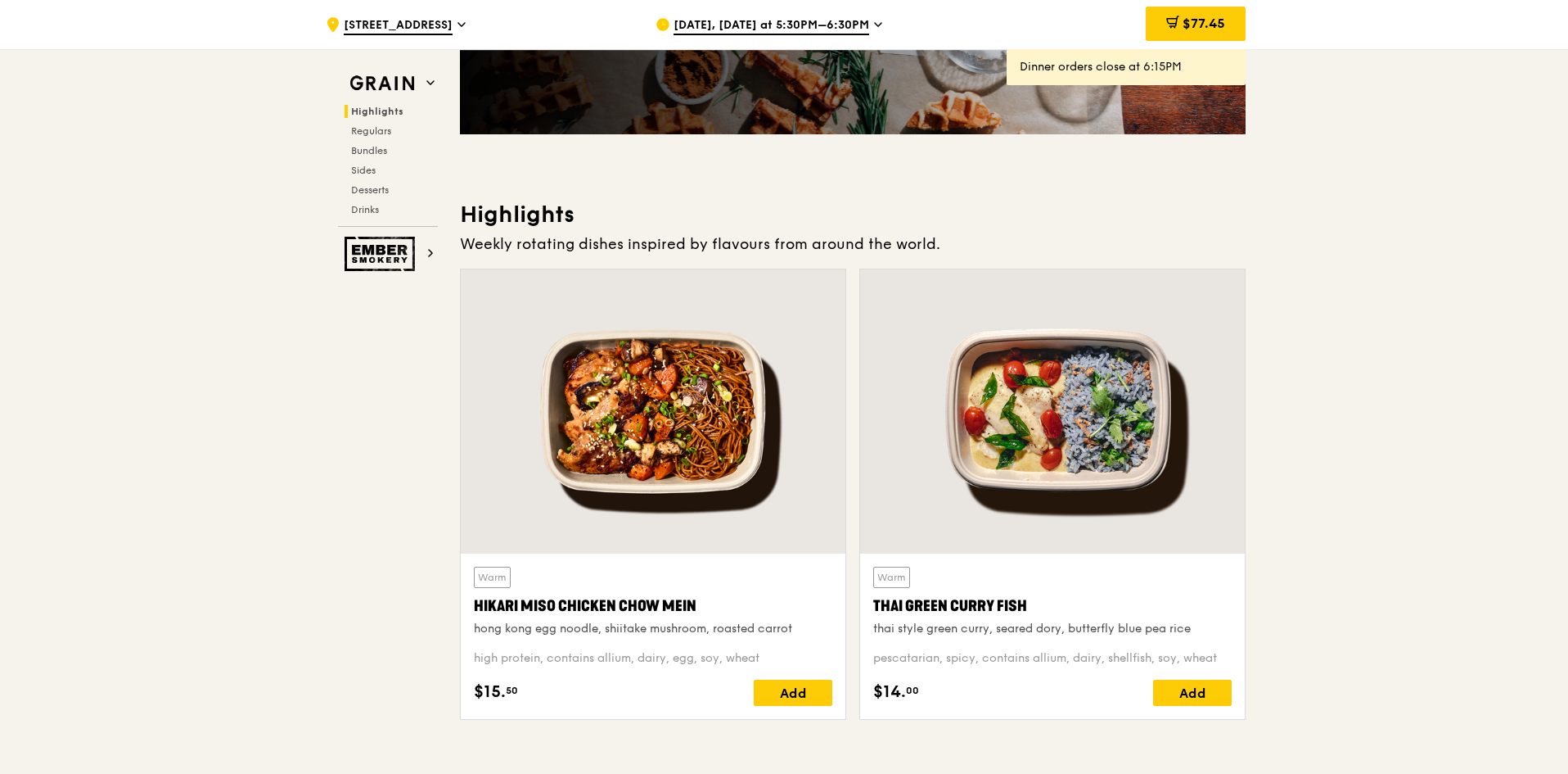
drag, startPoint x: 284, startPoint y: 504, endPoint x: 322, endPoint y: 505, distance: 38.0
drag, startPoint x: 698, startPoint y: 609, endPoint x: 487, endPoint y: 646, distance: 214.2
click at [465, 606] on div "Warm Hikari Miso Chicken Chow Mein hong kong egg noodle, shiitake mushroom, roa…" at bounding box center [653, 635] width 385 height 165
copy div "Hikari Miso Chicken Chow Mein"
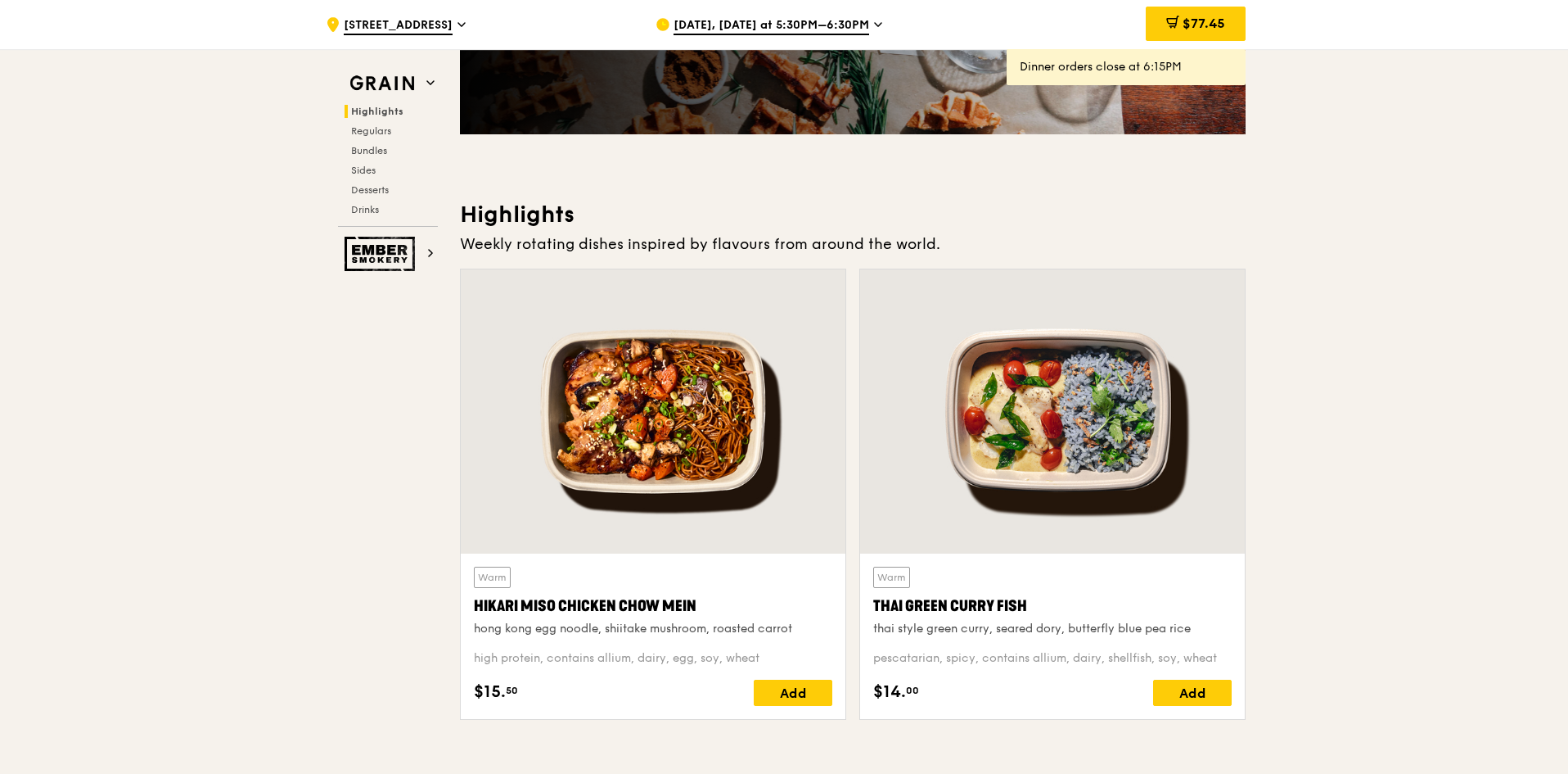
click at [784, 587] on div "Warm Hikari Miso Chicken Chow Mein hong kong egg noodle, shiitake mushroom, roa…" at bounding box center [653, 602] width 358 height 70
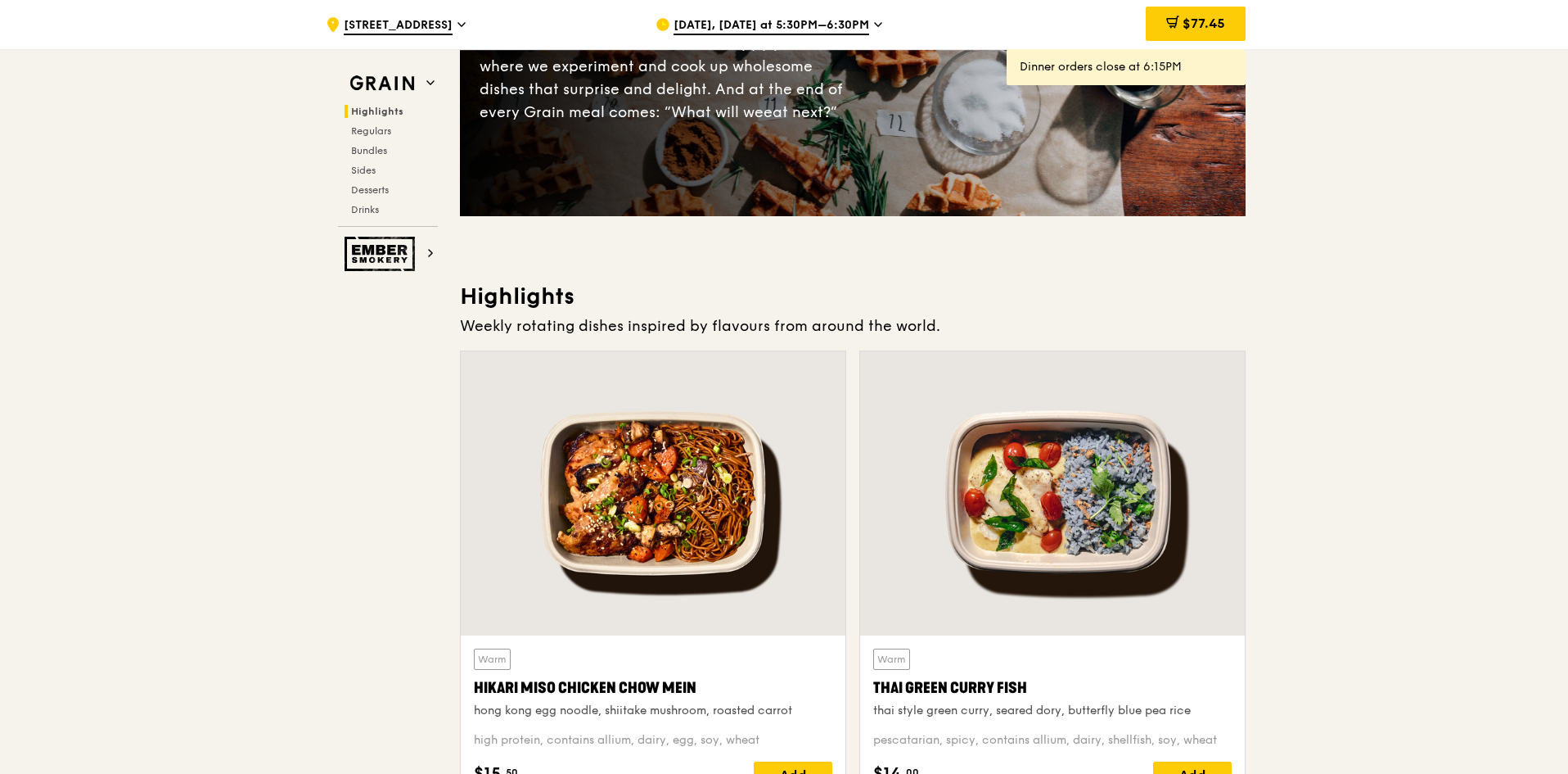
scroll to position [491, 0]
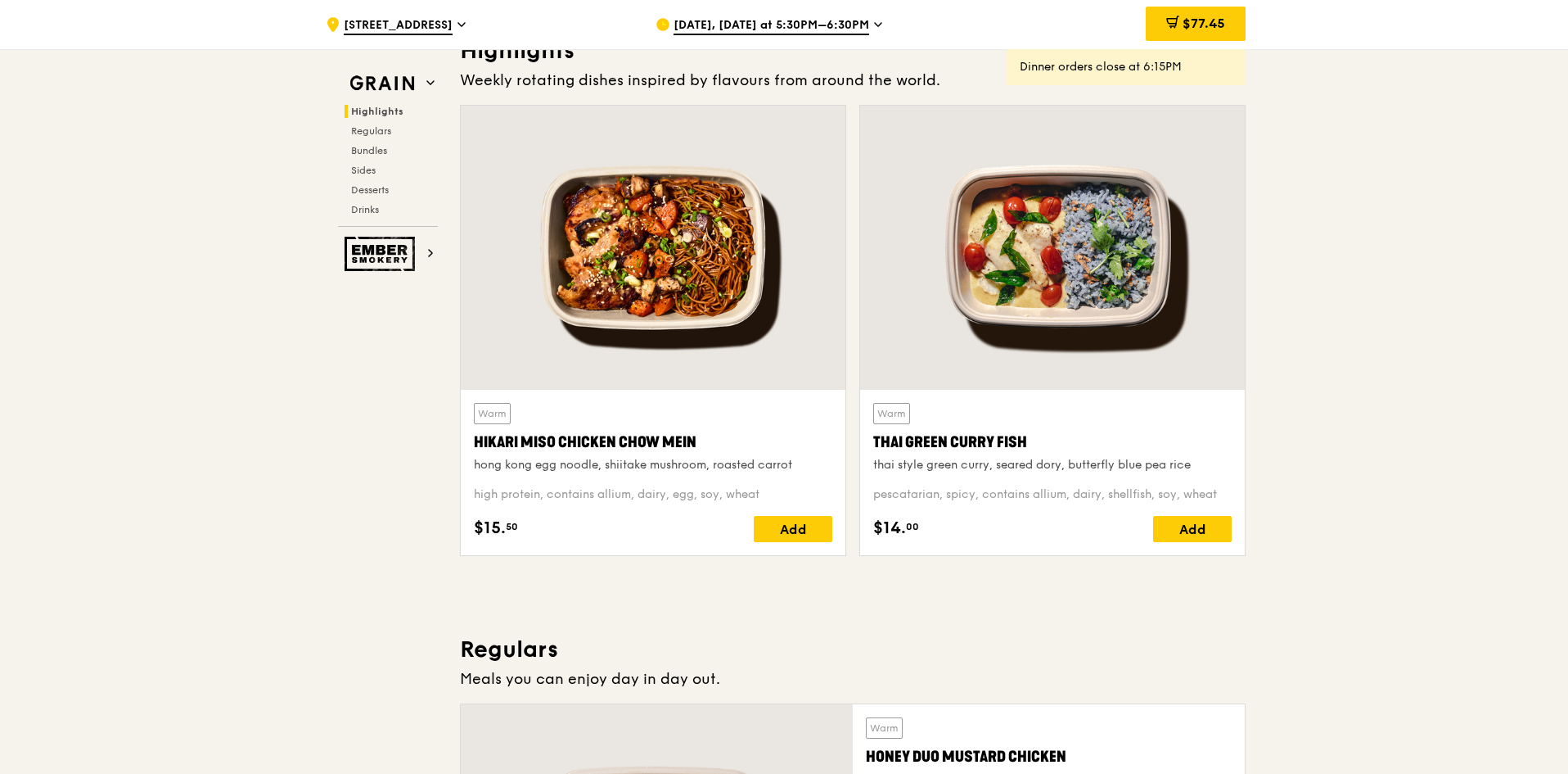
drag, startPoint x: 1036, startPoint y: 438, endPoint x: 872, endPoint y: 448, distance: 164.3
click at [872, 448] on div "Warm Thai Green [PERSON_NAME] Fish thai style green [PERSON_NAME], seared dory,…" at bounding box center [1053, 472] width 385 height 165
copy div "Thai Green Curry Fish"
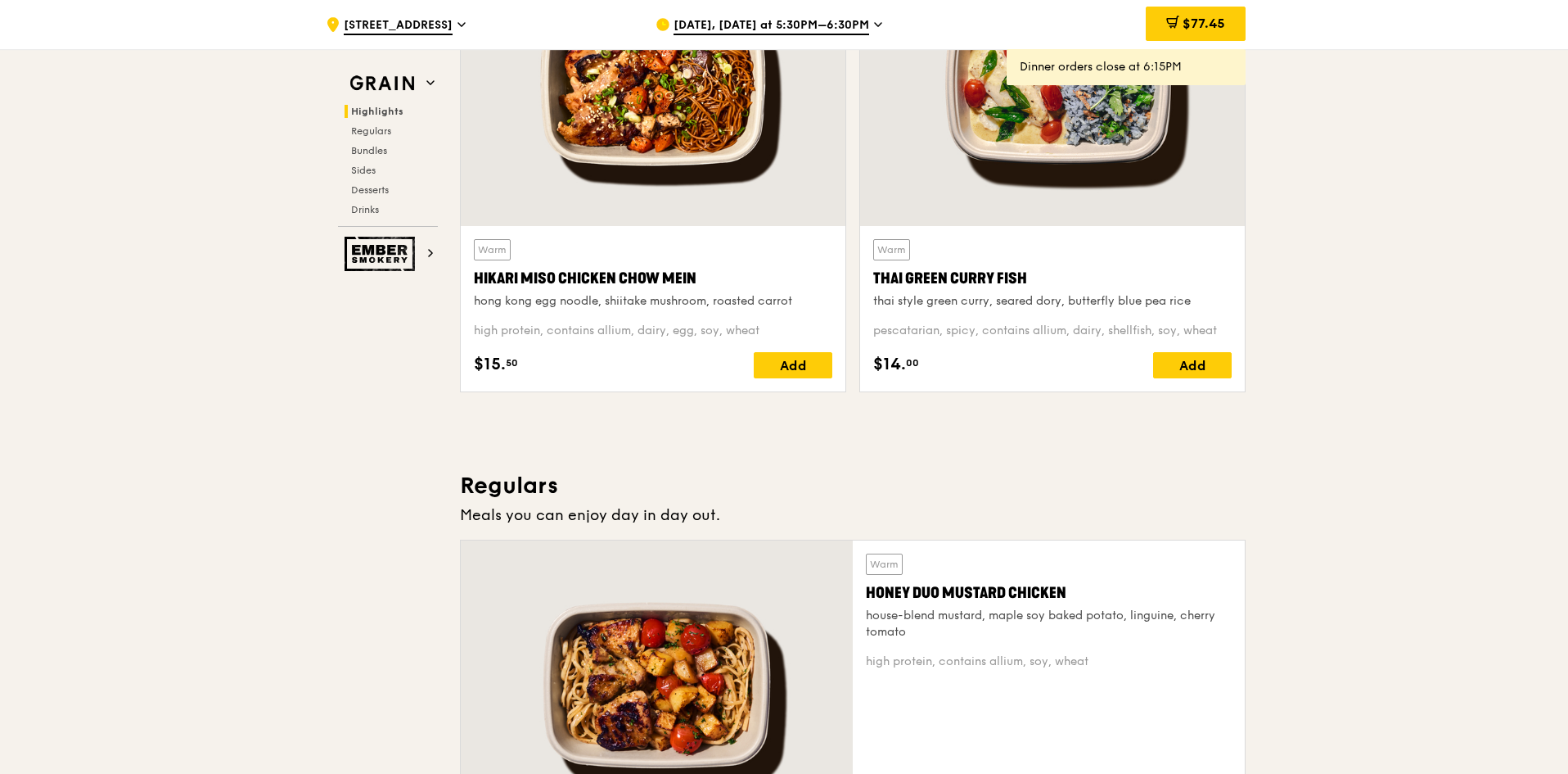
scroll to position [901, 0]
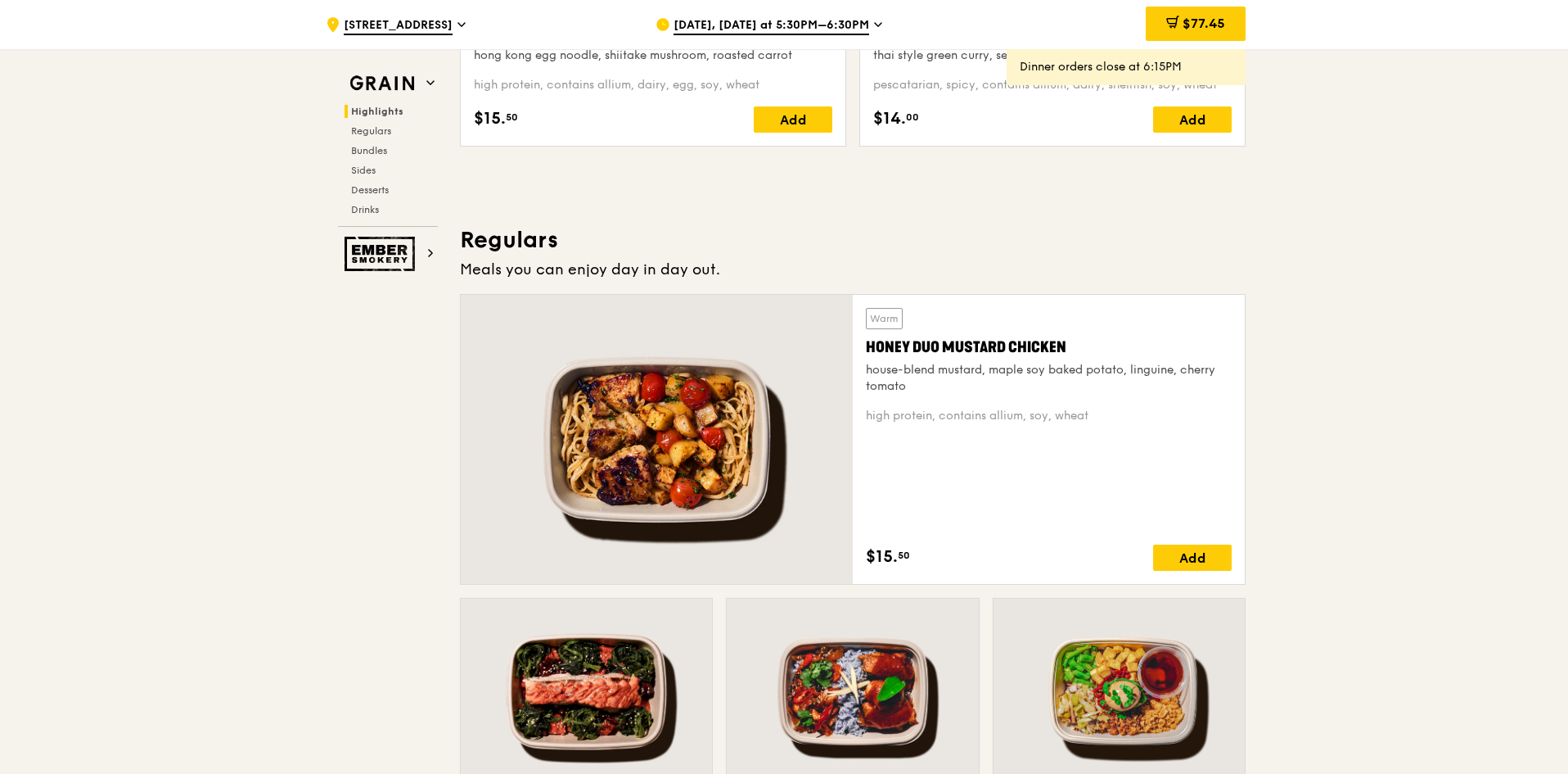
drag, startPoint x: 264, startPoint y: 486, endPoint x: 424, endPoint y: 480, distance: 160.1
drag, startPoint x: 1064, startPoint y: 344, endPoint x: 869, endPoint y: 348, distance: 195.0
click at [869, 348] on div "Honey Duo Mustard Chicken" at bounding box center [1049, 346] width 366 height 23
copy div "Honey Duo Mustard Chicken"
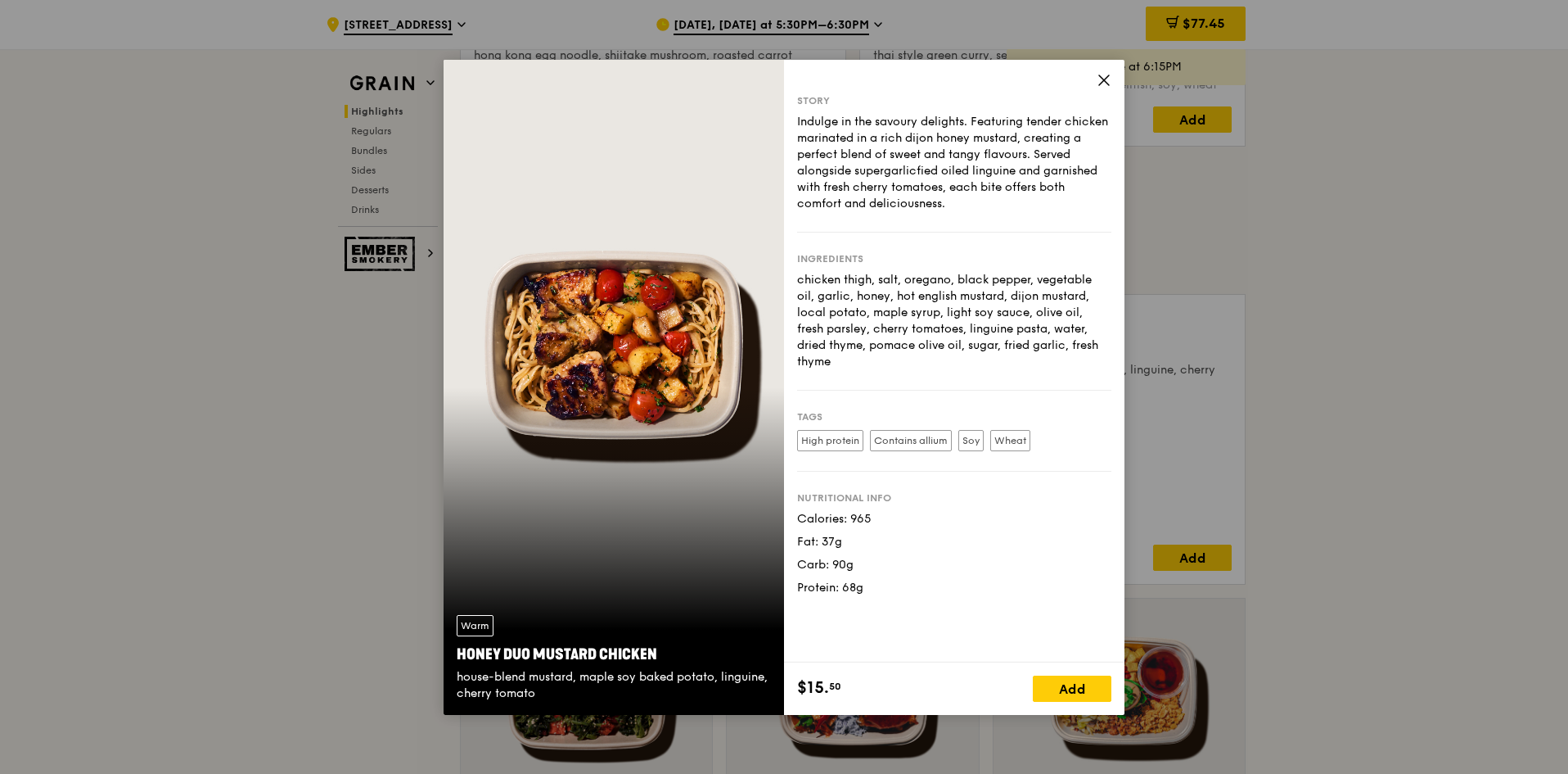
drag, startPoint x: 312, startPoint y: 562, endPoint x: 429, endPoint y: 591, distance: 120.5
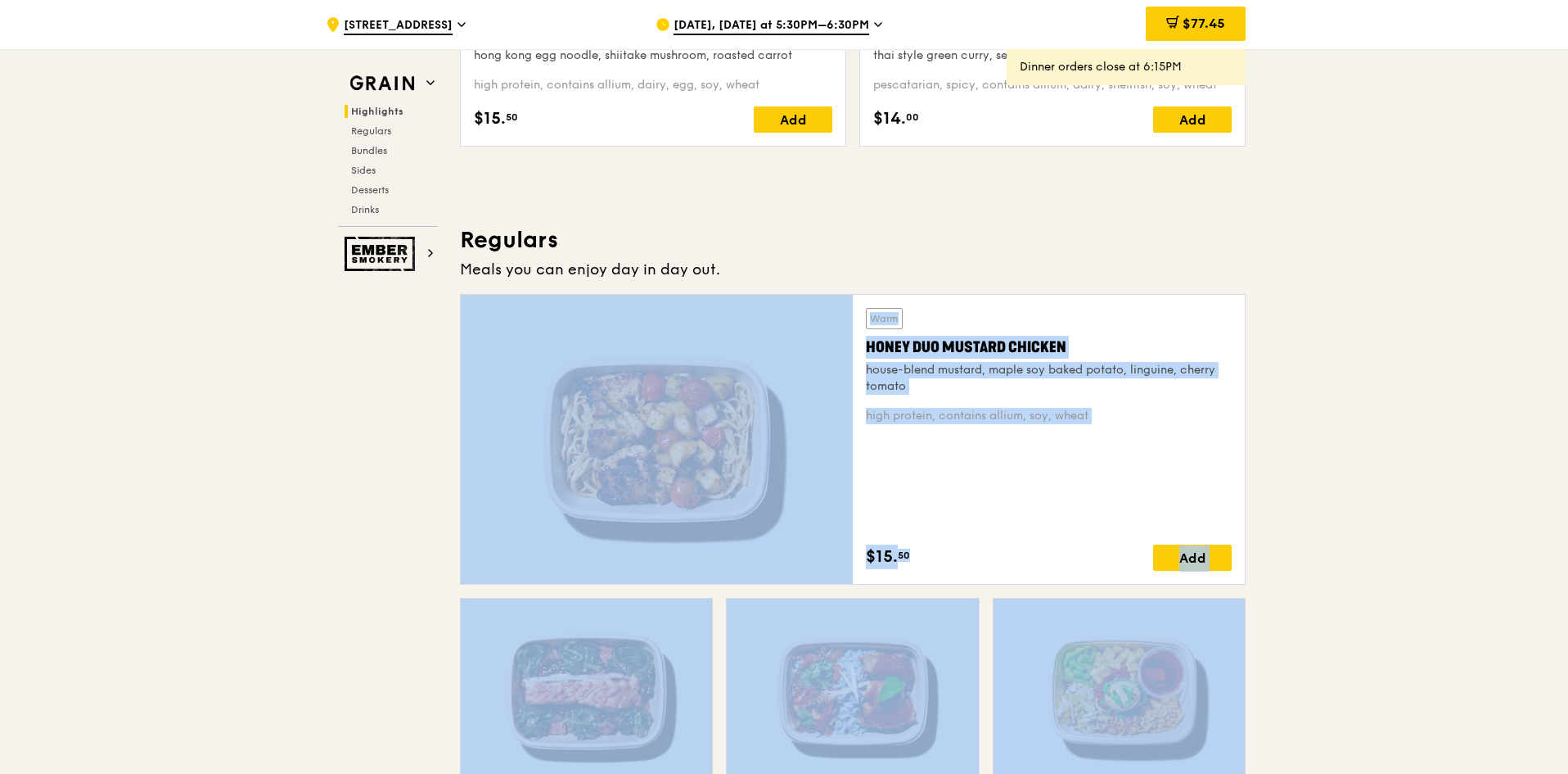
scroll to position [1146, 0]
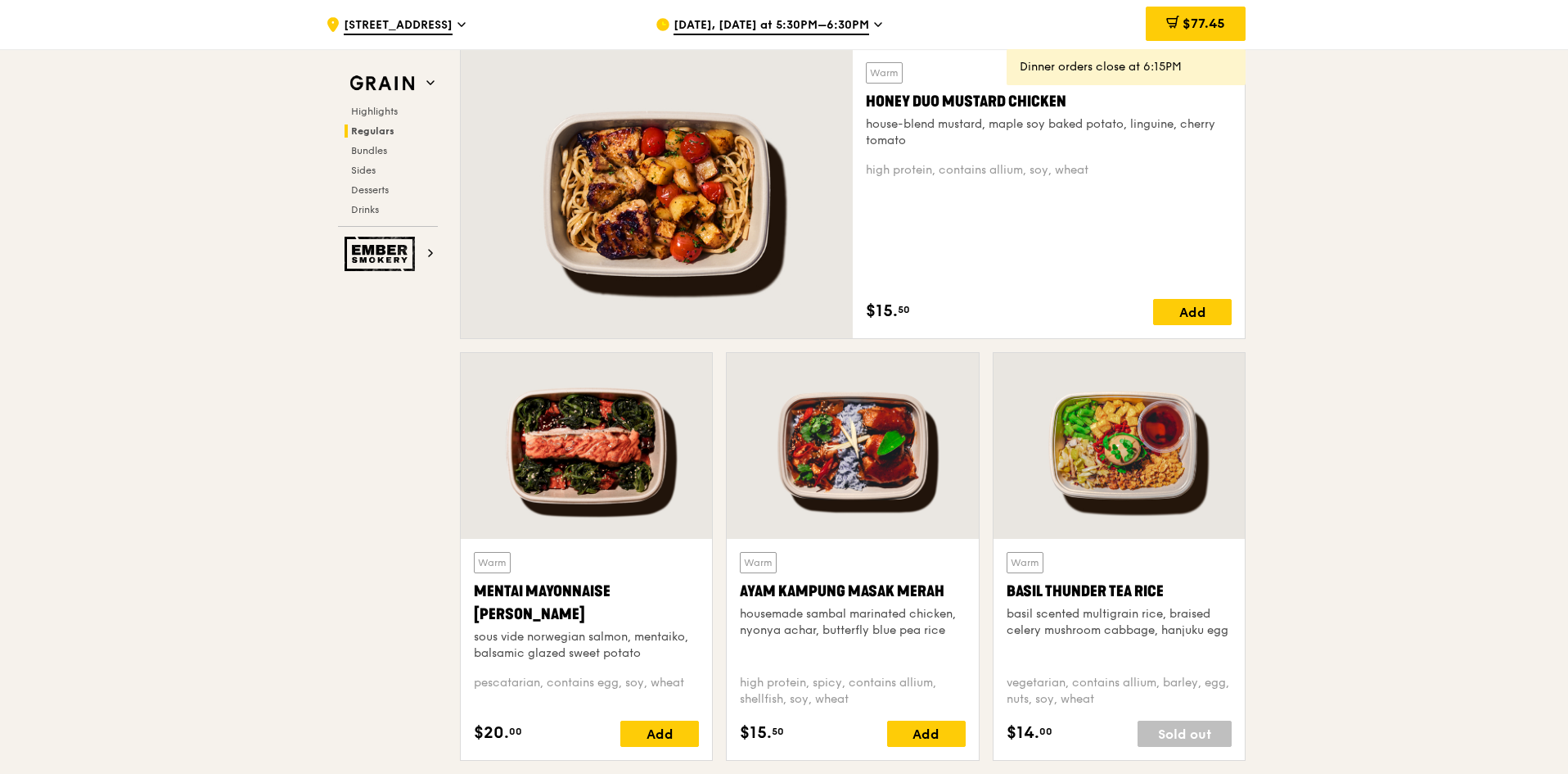
drag, startPoint x: 536, startPoint y: 616, endPoint x: 474, endPoint y: 588, distance: 68.0
click at [474, 588] on div "Mentai Mayonnaise [PERSON_NAME]" at bounding box center [587, 603] width 226 height 46
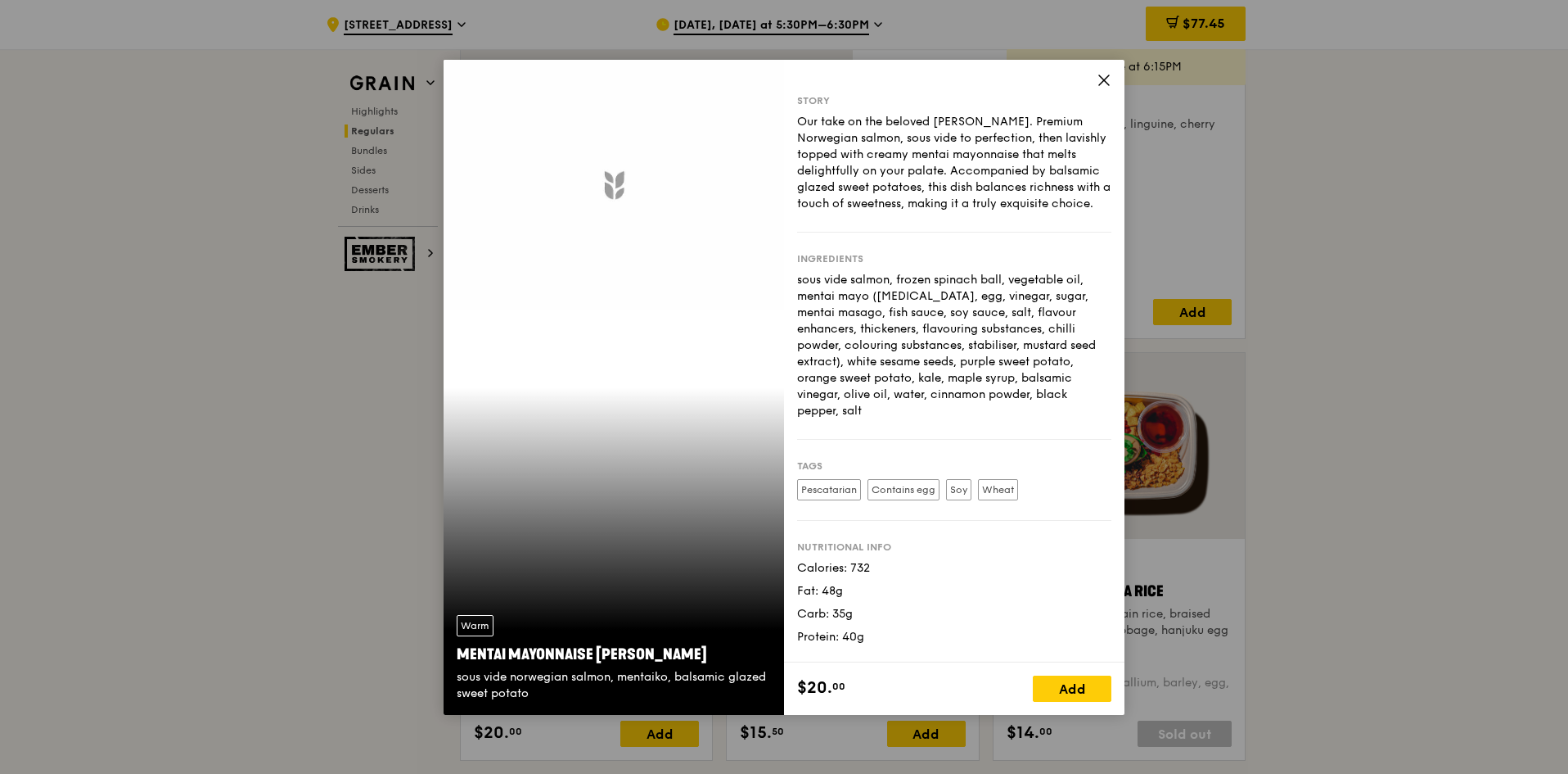
copy div "Mentai Mayonnaise [PERSON_NAME]"
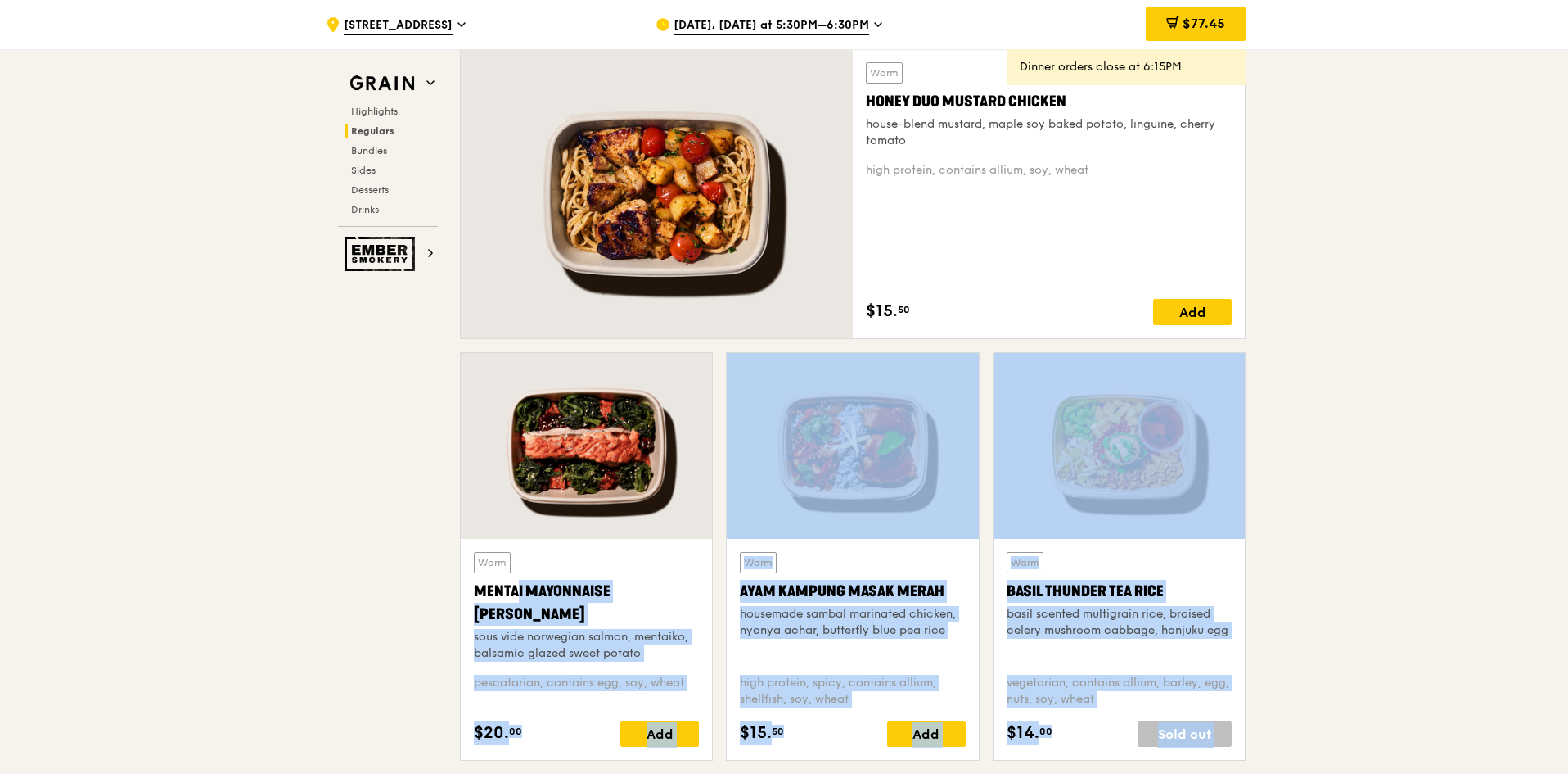
click at [799, 600] on div "Ayam Kampung Masak Merah" at bounding box center [853, 591] width 226 height 23
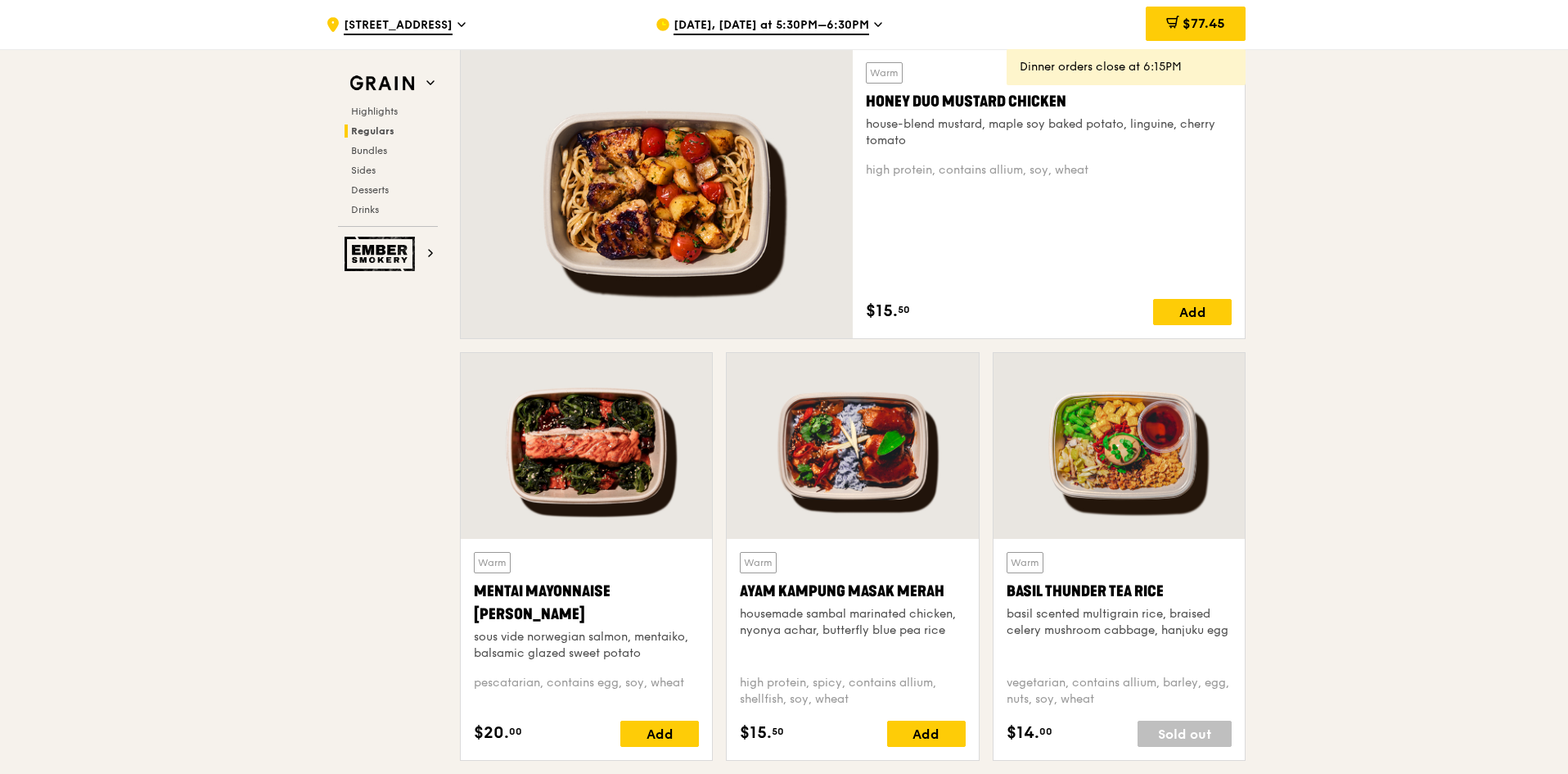
drag, startPoint x: 956, startPoint y: 589, endPoint x: 736, endPoint y: 594, distance: 220.1
click at [736, 594] on div "Warm Ayam [GEOGRAPHIC_DATA] housemade sambal marinated chicken, nyonya achar, b…" at bounding box center [853, 648] width 251 height 221
copy div "Ayam Kampung Masak Merah"
click at [1136, 584] on div "Basil Thunder Tea Rice" at bounding box center [1120, 591] width 226 height 23
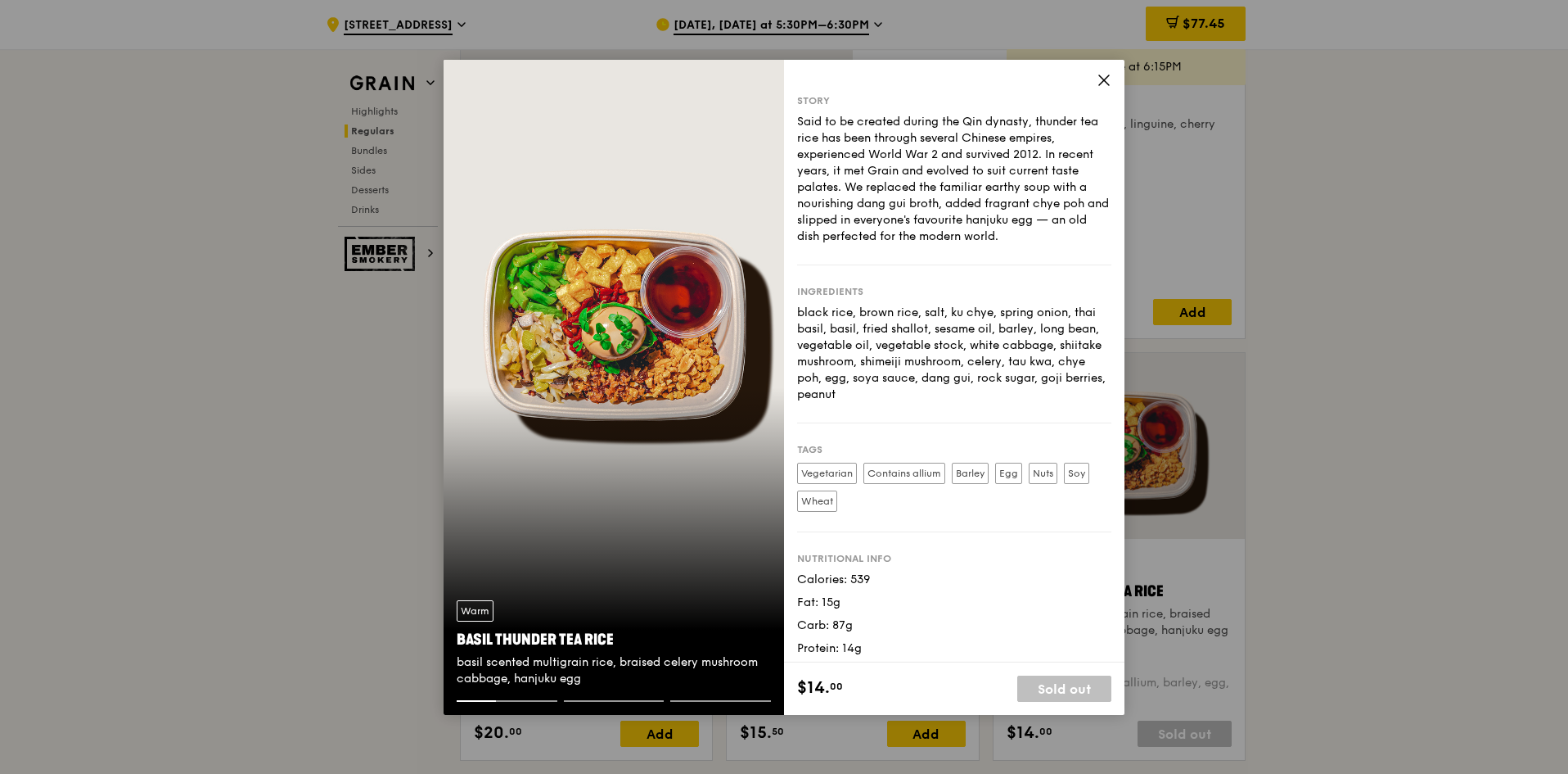
click at [1108, 81] on icon at bounding box center [1104, 80] width 15 height 15
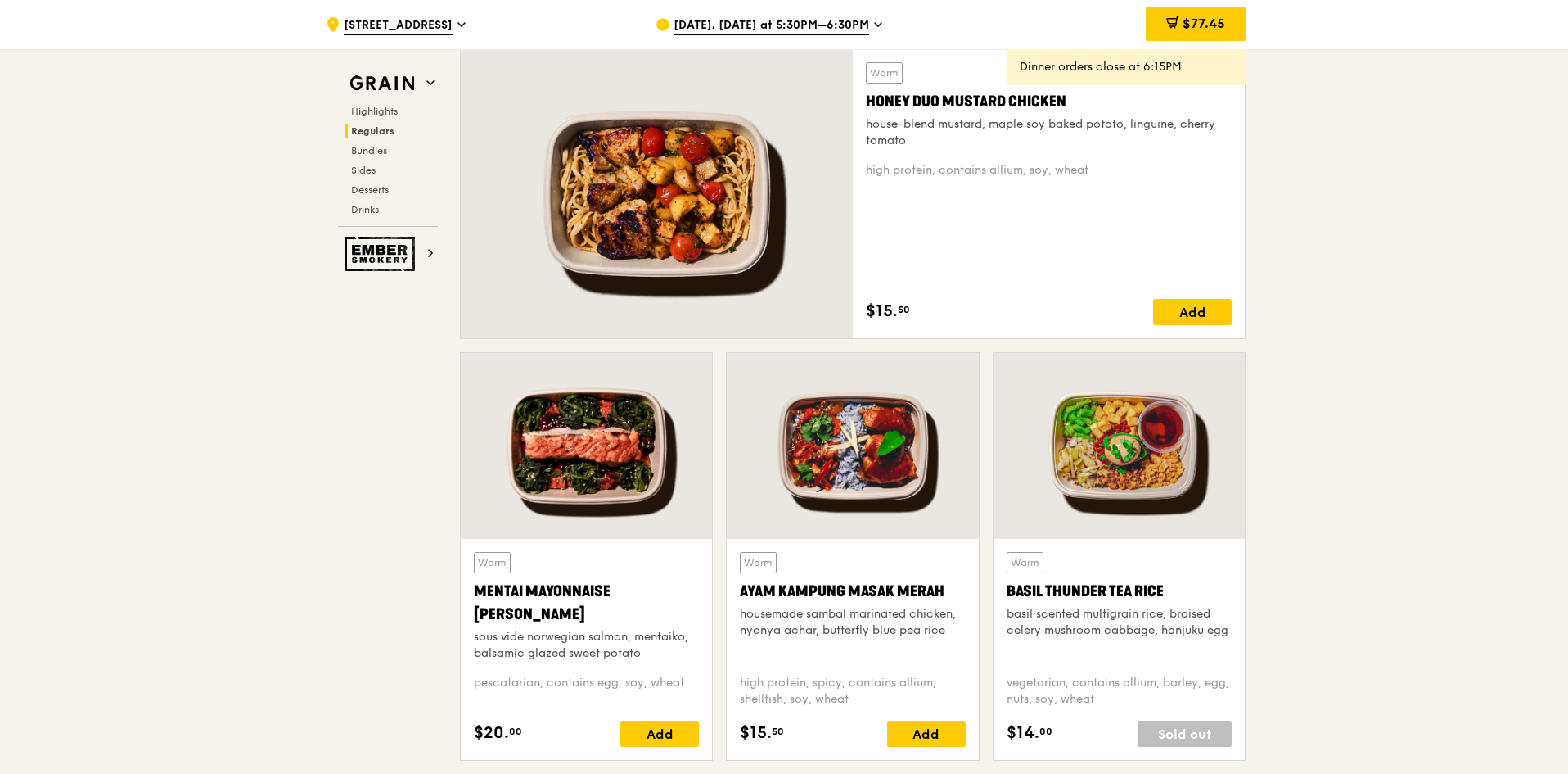
drag, startPoint x: 1173, startPoint y: 587, endPoint x: 1006, endPoint y: 599, distance: 167.4
click at [1007, 599] on div "Basil Thunder Tea Rice" at bounding box center [1120, 591] width 226 height 23
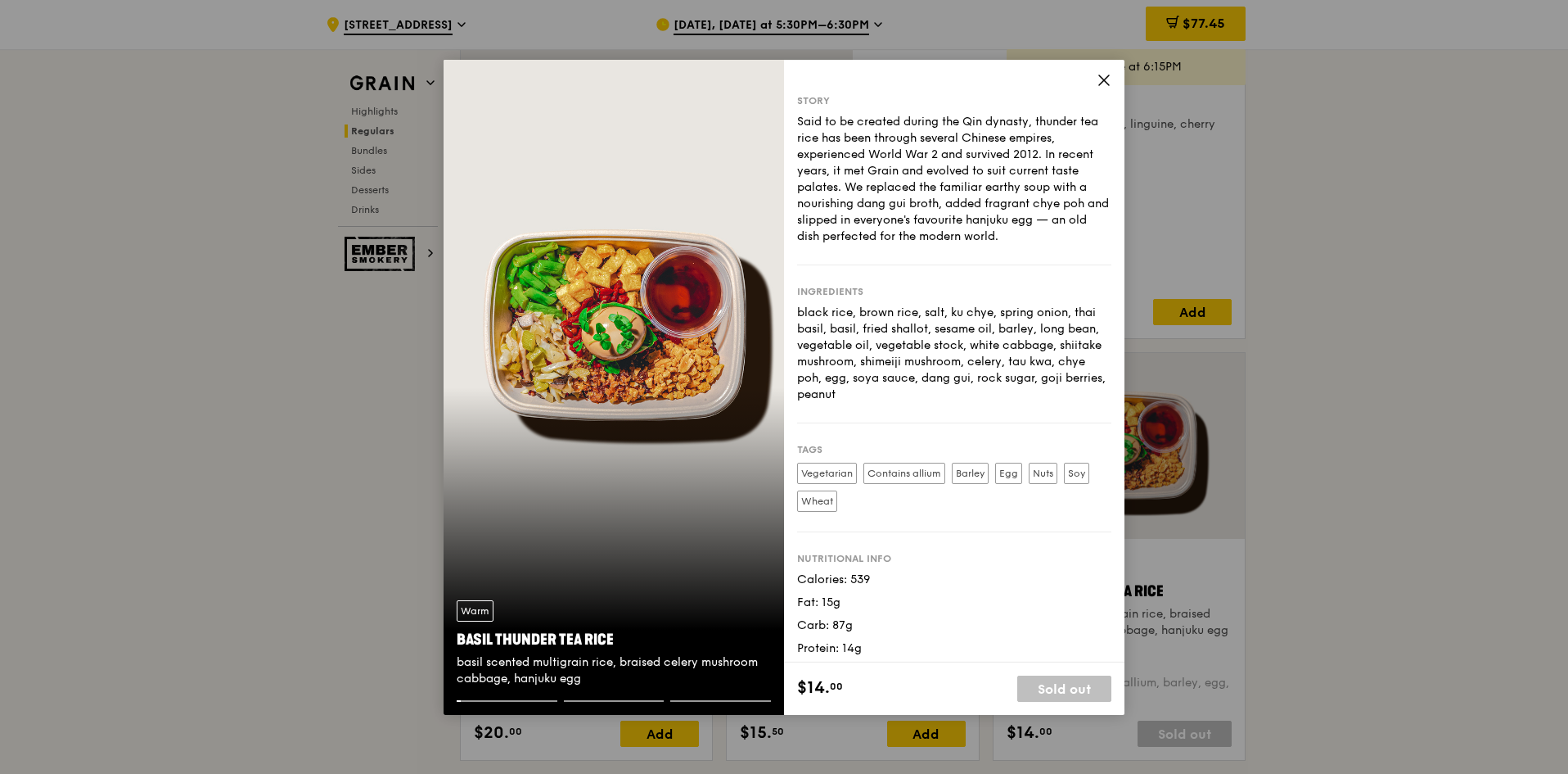
copy div "Basil Thunder Tea Rice"
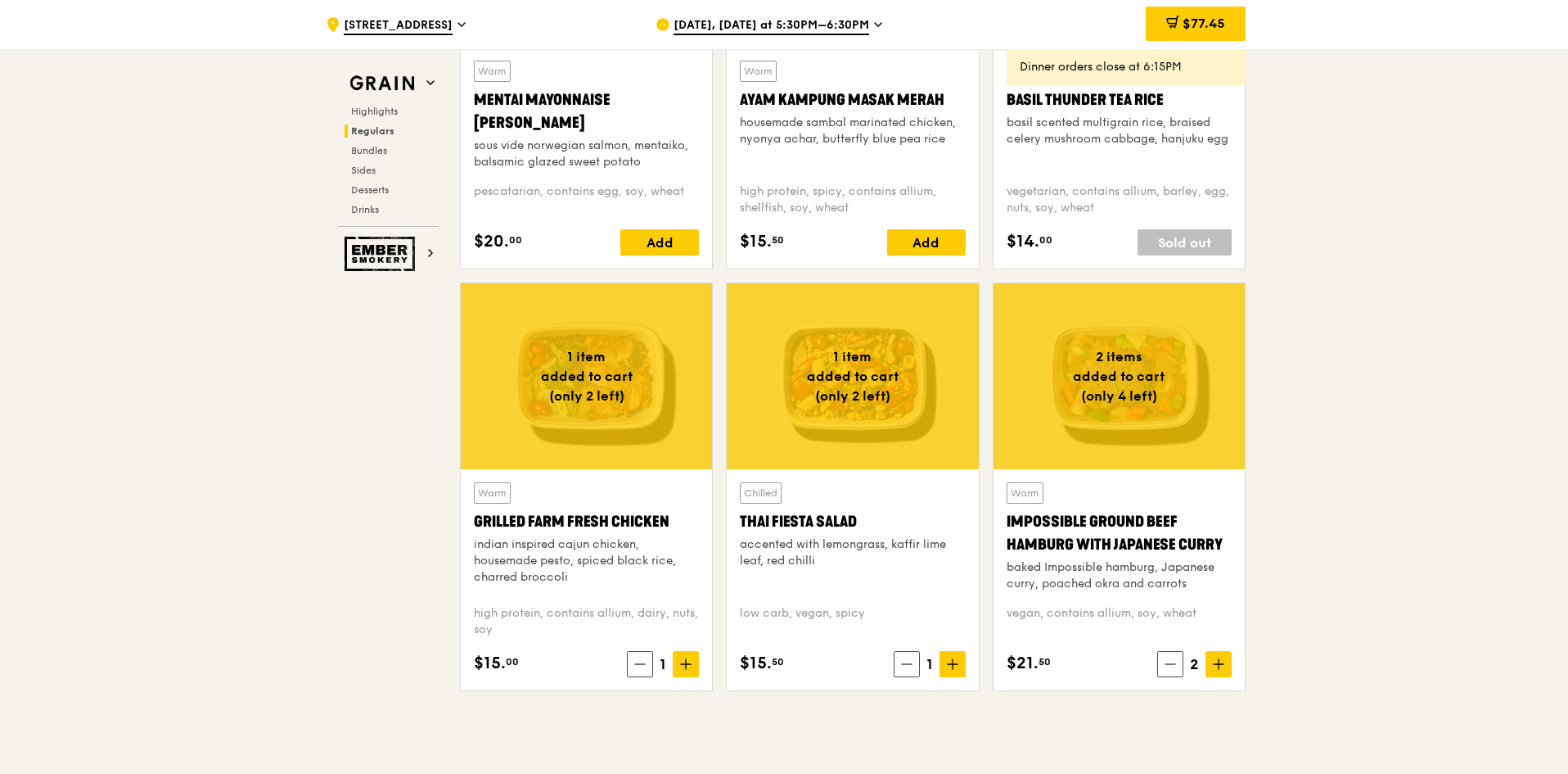
scroll to position [1801, 0]
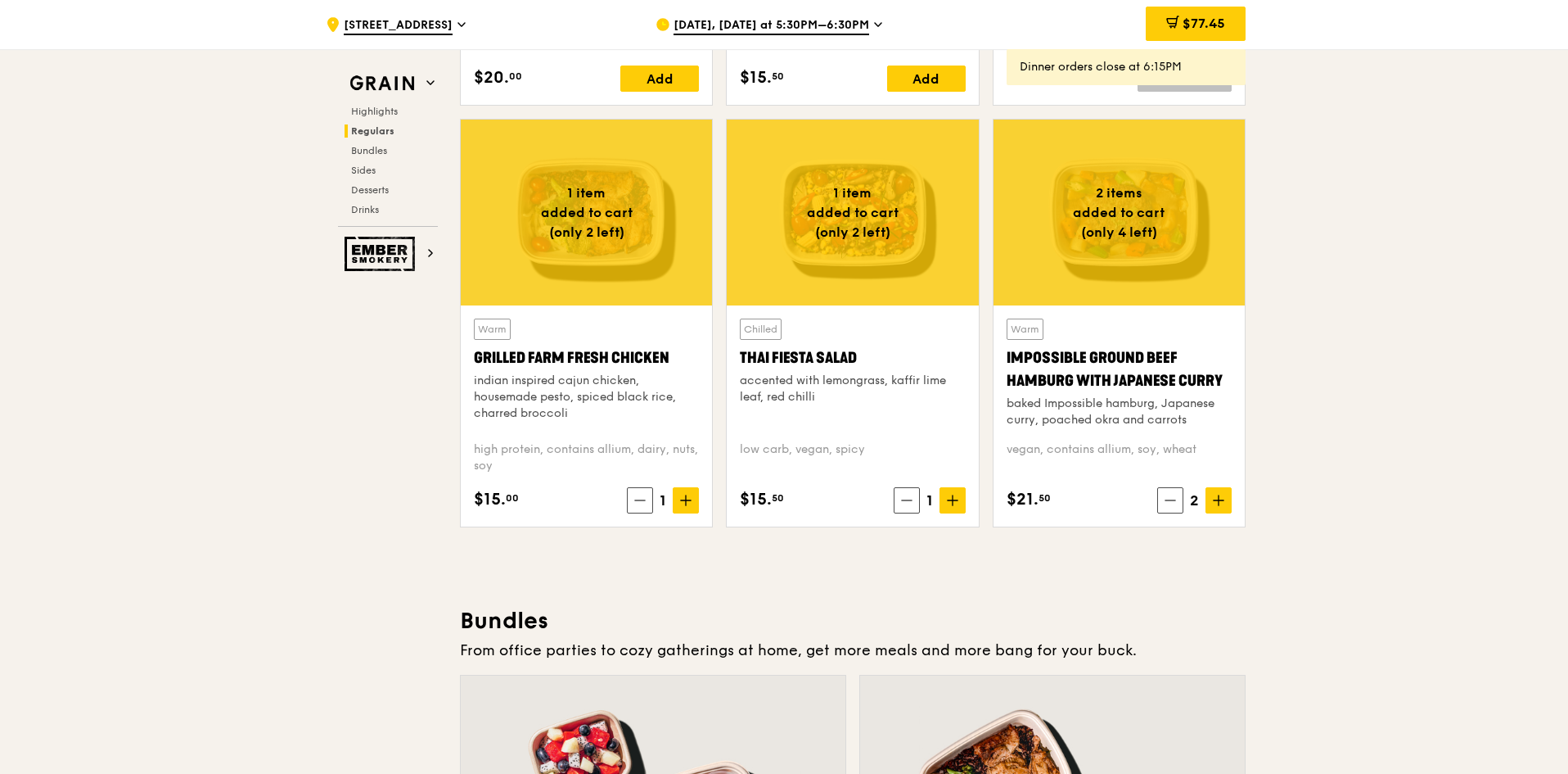
drag, startPoint x: 670, startPoint y: 357, endPoint x: 462, endPoint y: 367, distance: 208.2
click at [462, 367] on div "Warm Grilled Farm Fresh Chicken indian inspired cajun chicken, housemade pesto,…" at bounding box center [587, 416] width 251 height 221
copy div "Grilled Farm Fresh Chicken"
click at [802, 383] on div "accented with lemongrass, kaffir lime leaf, red chilli" at bounding box center [853, 388] width 226 height 33
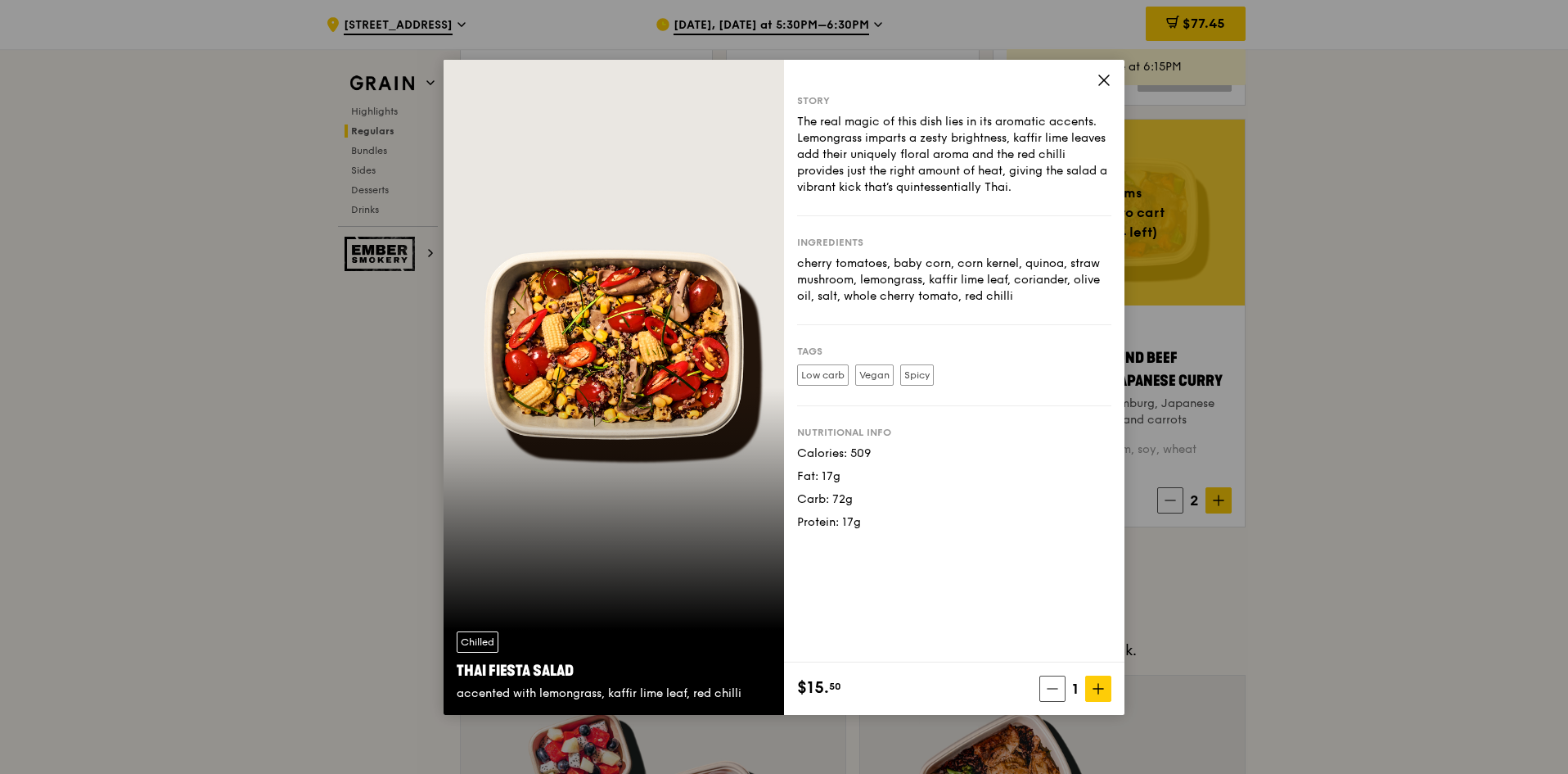
click at [1035, 526] on div "Protein: 17g" at bounding box center [955, 523] width 315 height 17
drag, startPoint x: 1365, startPoint y: 580, endPoint x: 1332, endPoint y: 573, distance: 33.7
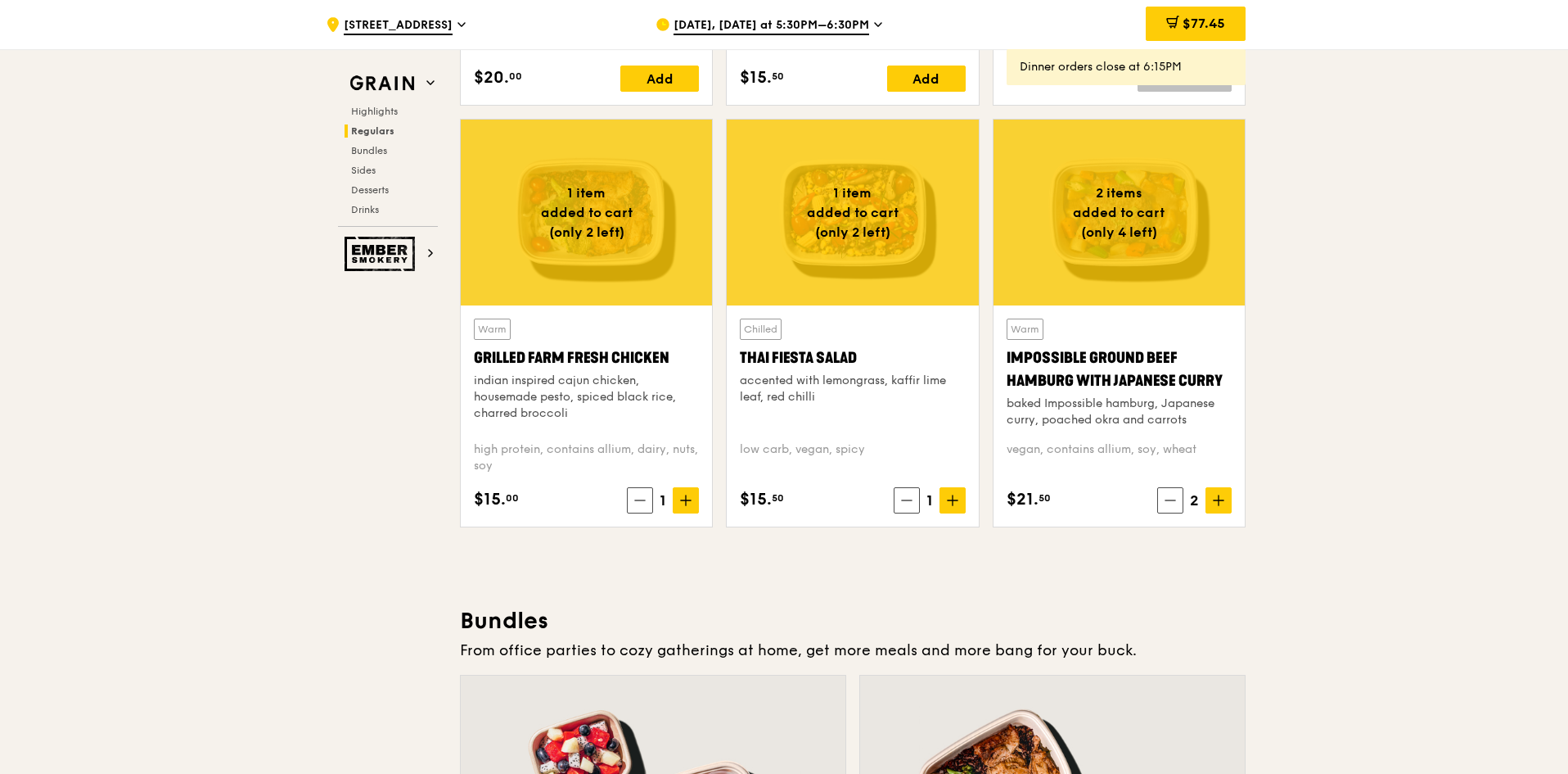
drag, startPoint x: 871, startPoint y: 361, endPoint x: 739, endPoint y: 361, distance: 132.0
click at [739, 361] on div "Chilled Thai Fiesta Salad accented with lemongrass, kaffir lime leaf, red chill…" at bounding box center [853, 416] width 251 height 221
copy div "Thai Fiesta Salad"
drag, startPoint x: 670, startPoint y: 588, endPoint x: 741, endPoint y: 569, distance: 73.5
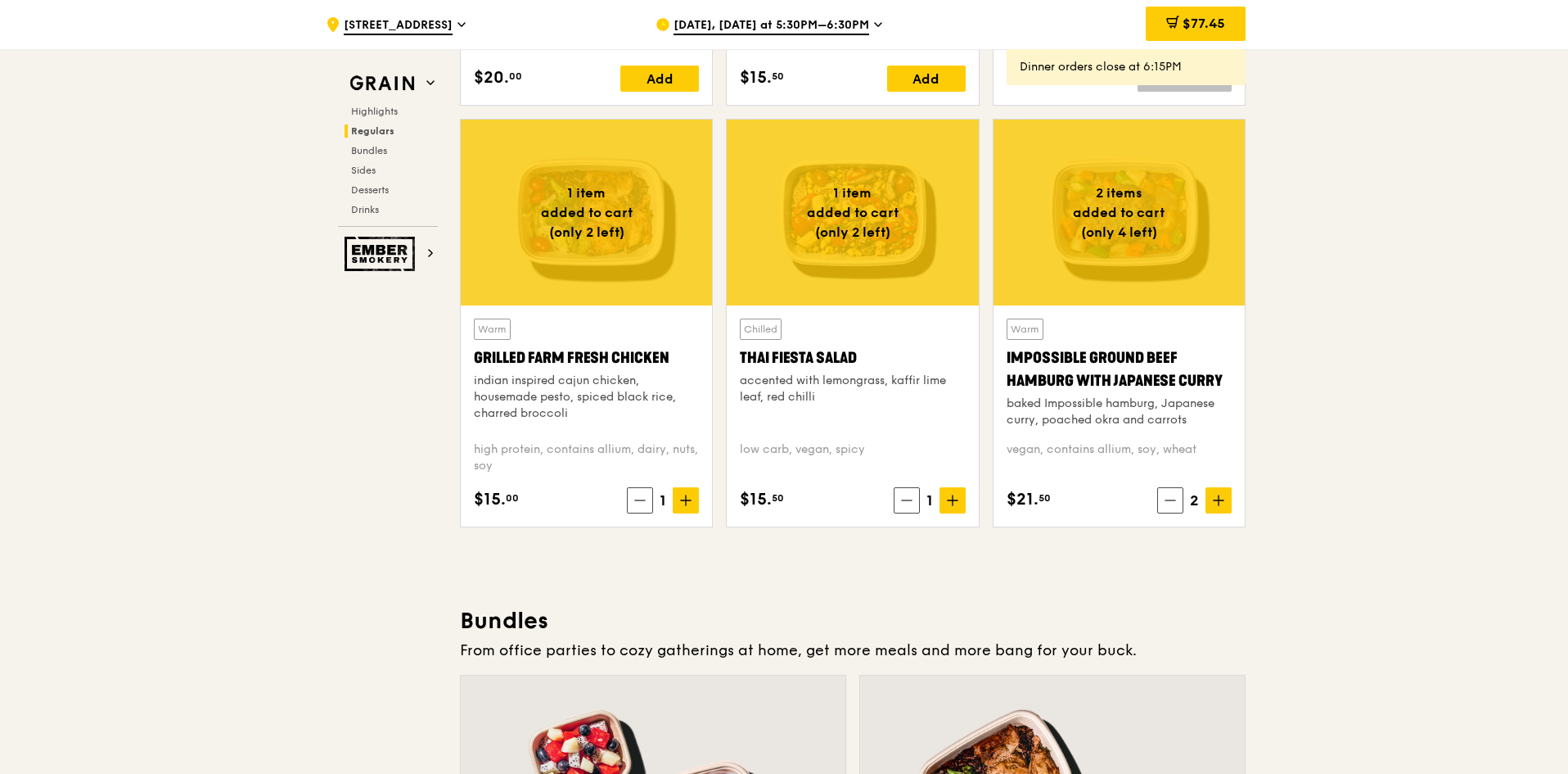
click at [1141, 373] on div "Impossible Ground Beef Hamburg with Japanese Curry" at bounding box center [1120, 369] width 226 height 46
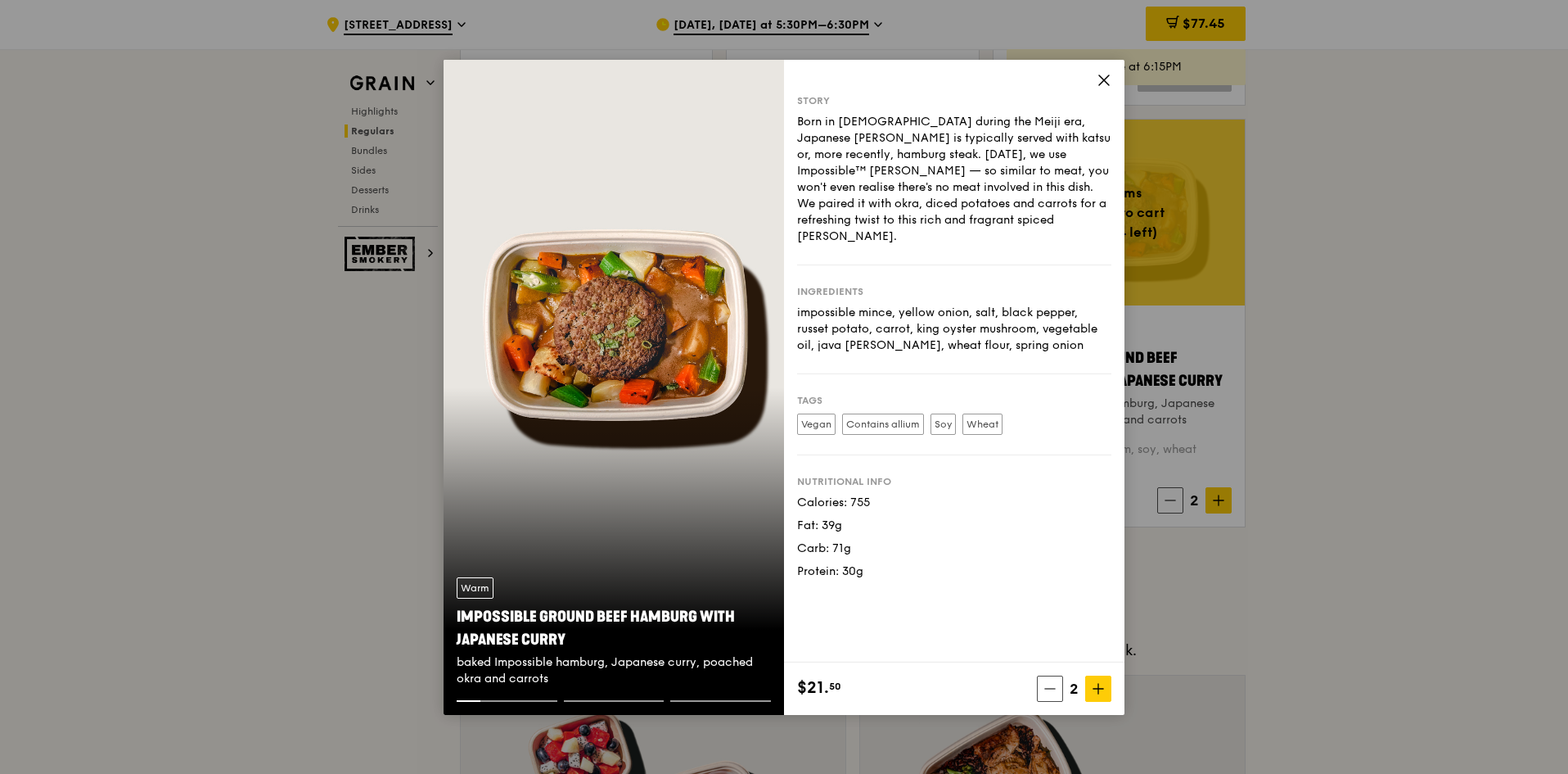
drag, startPoint x: 552, startPoint y: 634, endPoint x: 446, endPoint y: 613, distance: 108.1
click at [446, 613] on div "Warm Impossible Ground Beef Hamburg with Japanese [PERSON_NAME] baked Impossibl…" at bounding box center [613, 631] width 340 height 136
copy div "Impossible Ground Beef Hamburg with Japanese Curry"
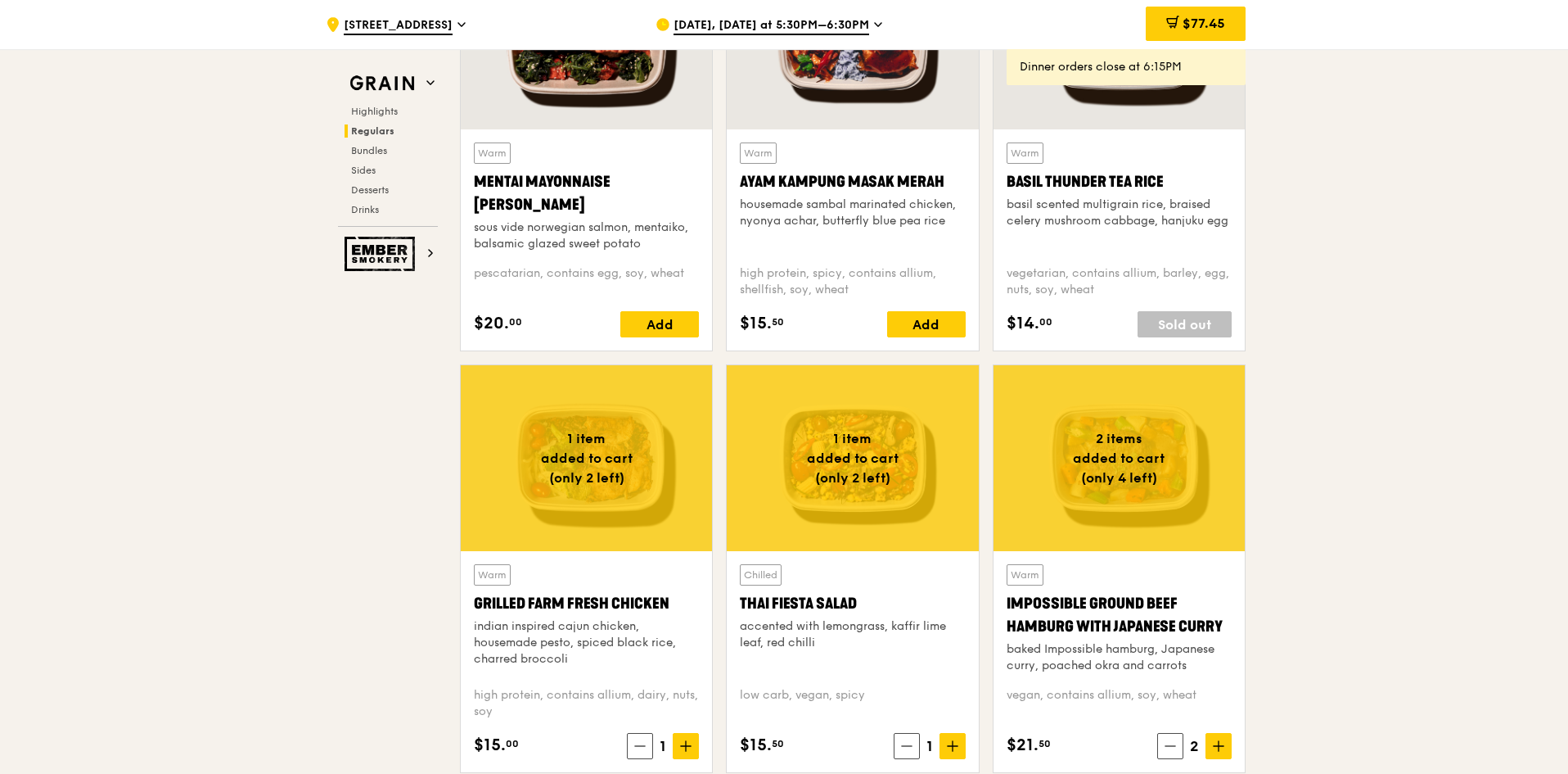
scroll to position [1228, 0]
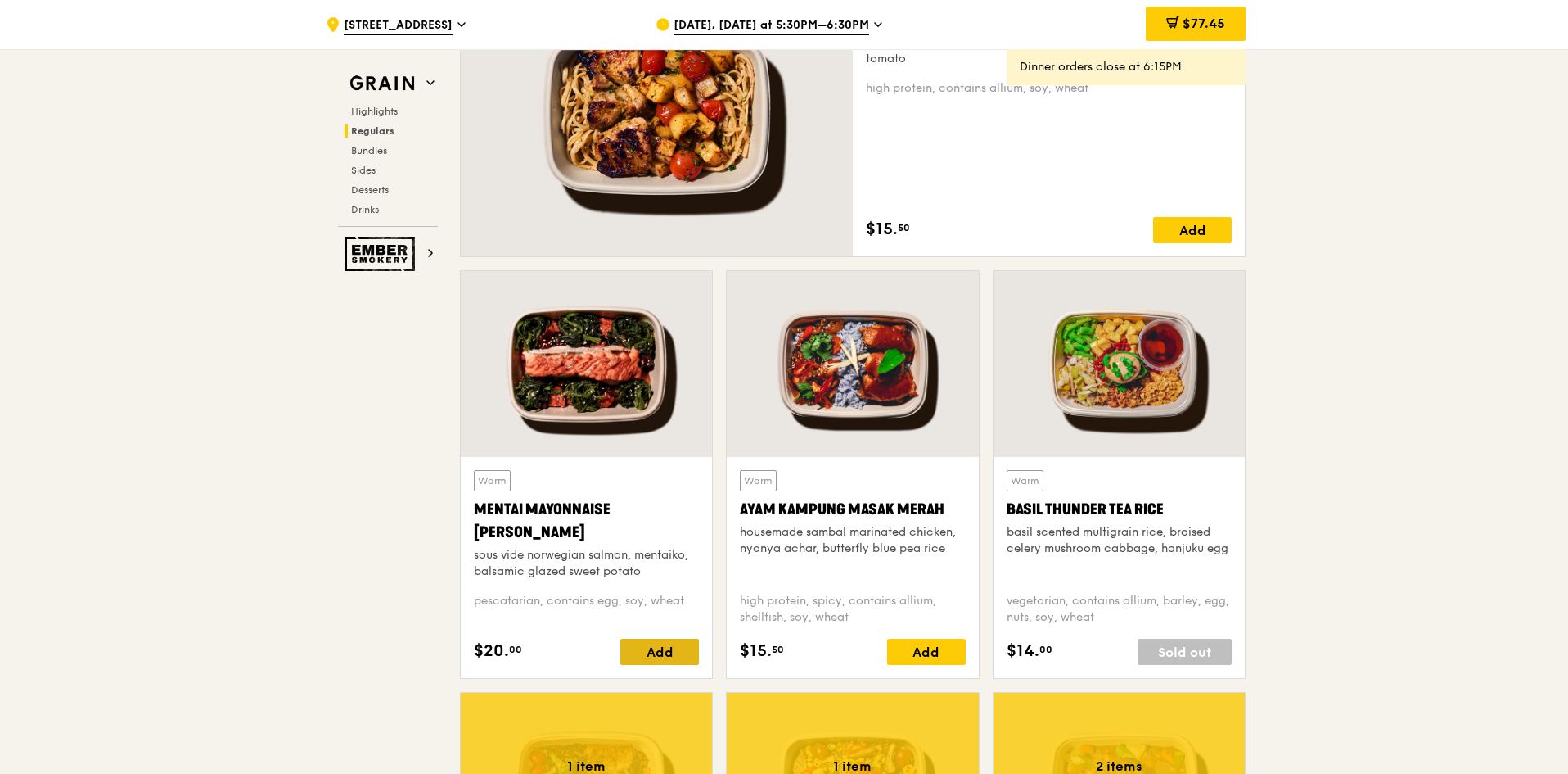
click at [653, 652] on div "Add" at bounding box center [659, 651] width 78 height 26
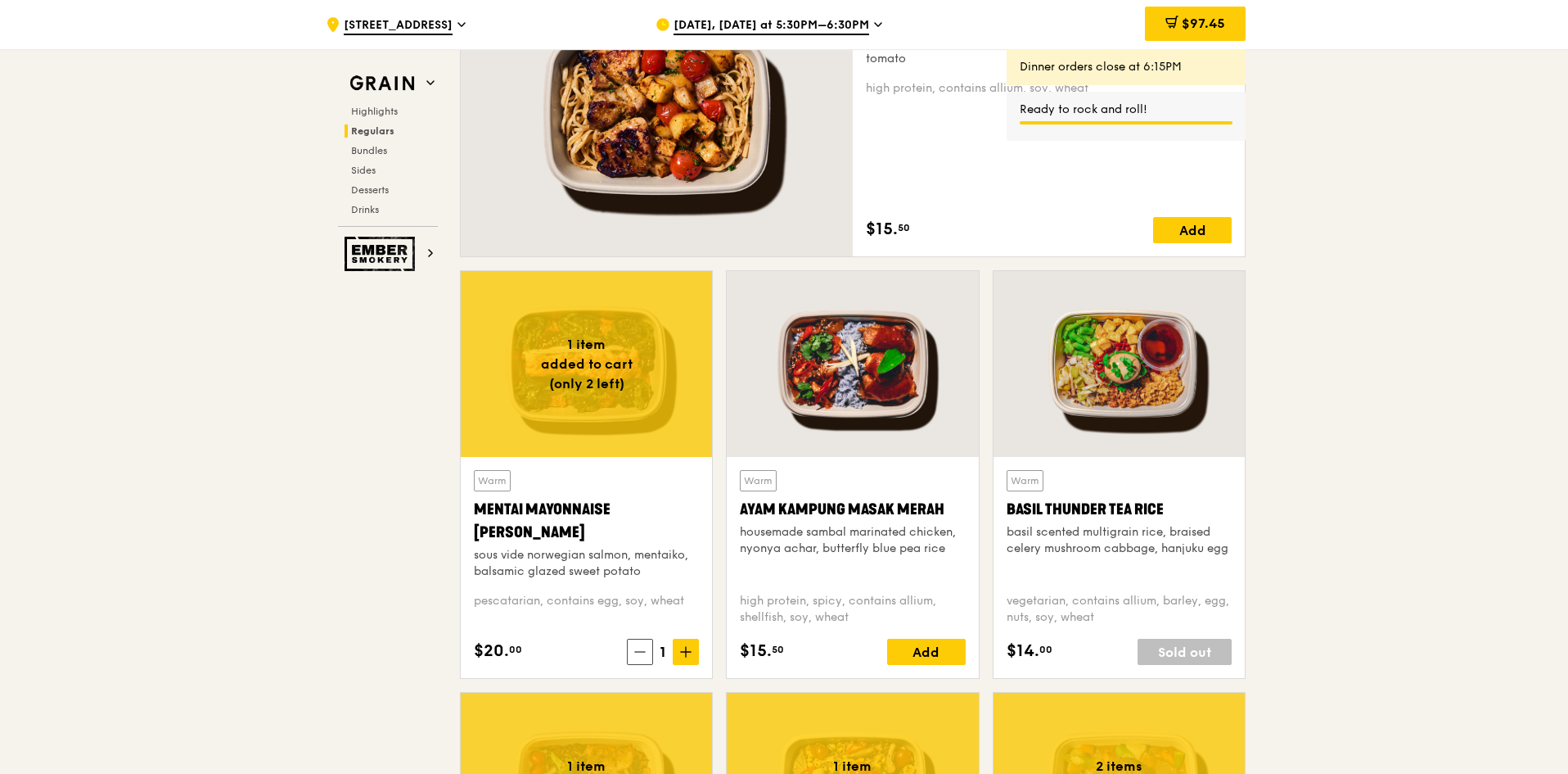
click at [609, 472] on div "Warm Mentai Mayonnaise Aburi Salmon sous vide norwegian salmon, mentaiko, balsa…" at bounding box center [587, 525] width 226 height 110
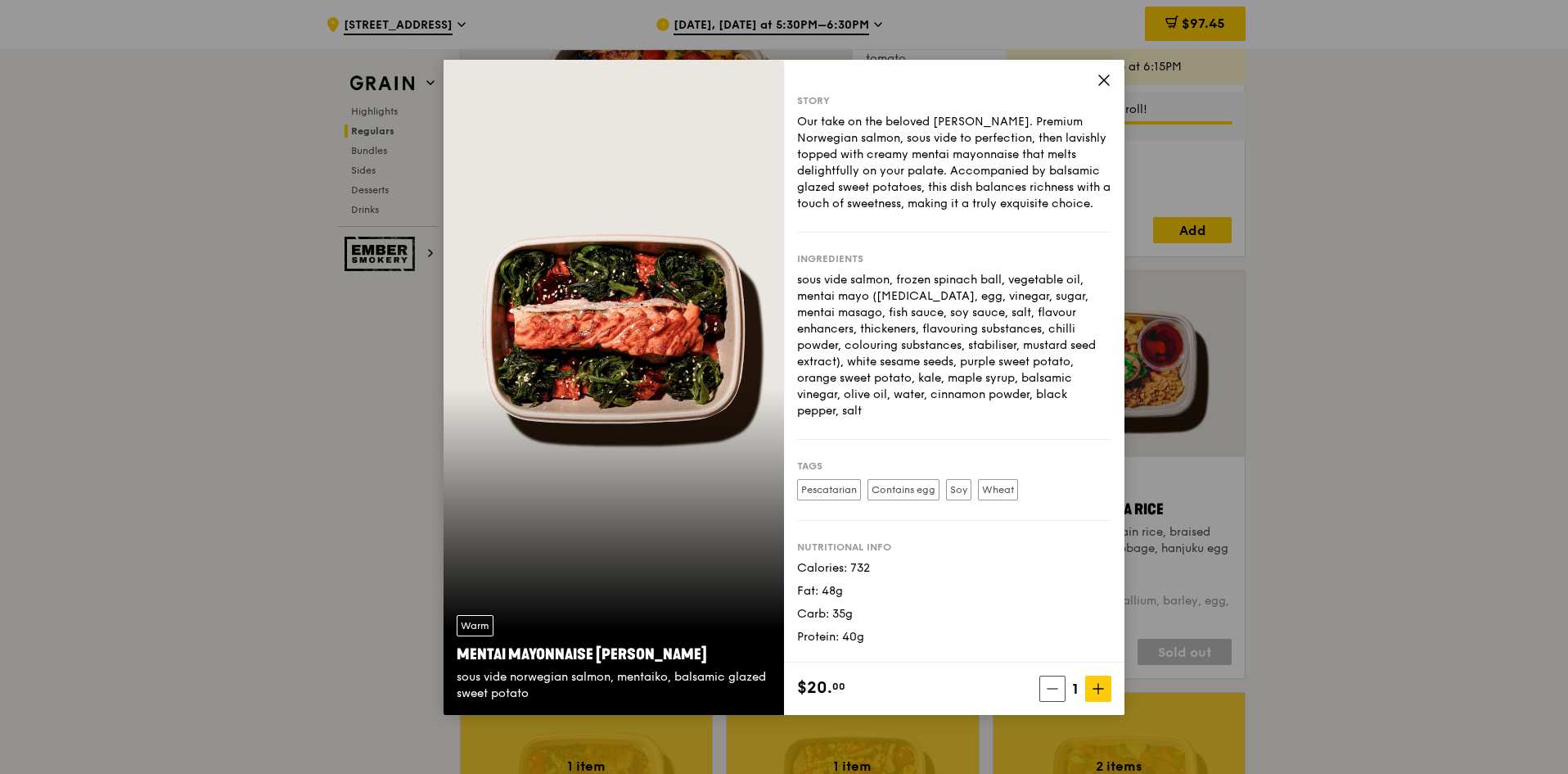
drag, startPoint x: 884, startPoint y: 472, endPoint x: 988, endPoint y: 482, distance: 104.5
click at [889, 479] on label "Contains egg" at bounding box center [903, 490] width 72 height 22
click at [996, 483] on label "Wheat" at bounding box center [998, 490] width 41 height 22
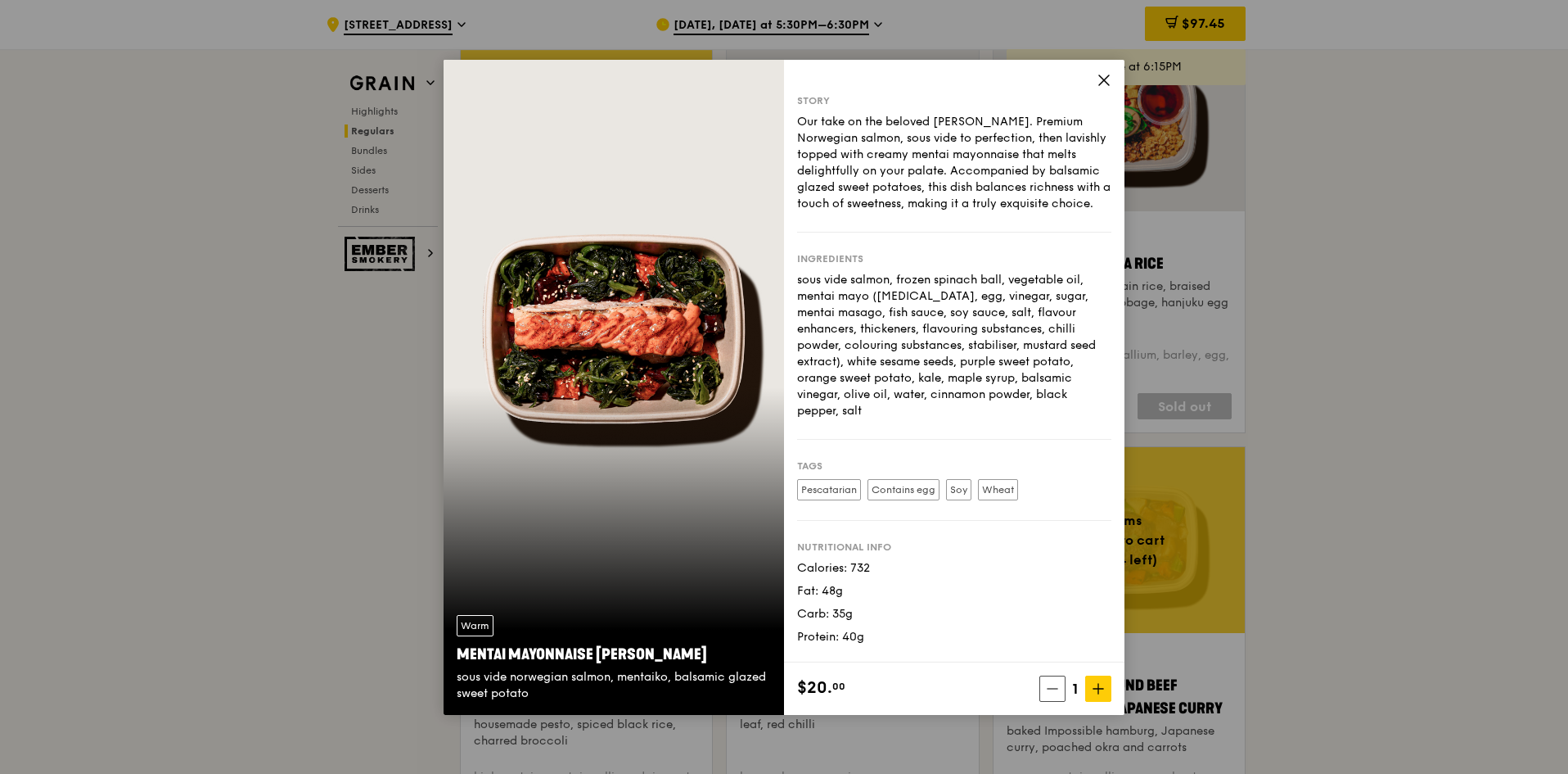
click at [1102, 78] on icon at bounding box center [1104, 80] width 10 height 10
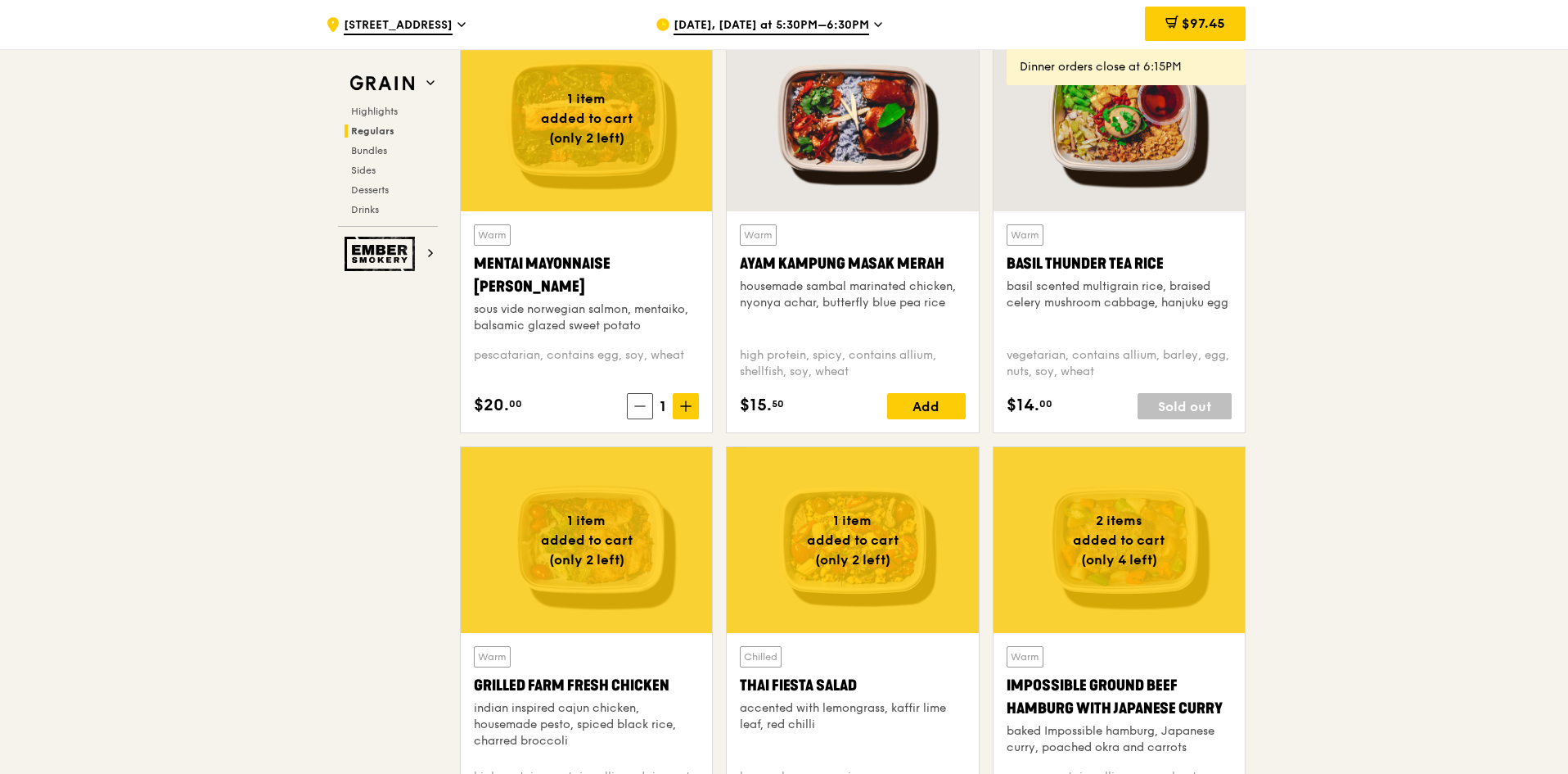
click at [369, 158] on div "Highlights Regulars Bundles Sides Desserts Drinks" at bounding box center [388, 160] width 100 height 112
click at [369, 149] on span "Bundles" at bounding box center [370, 150] width 39 height 12
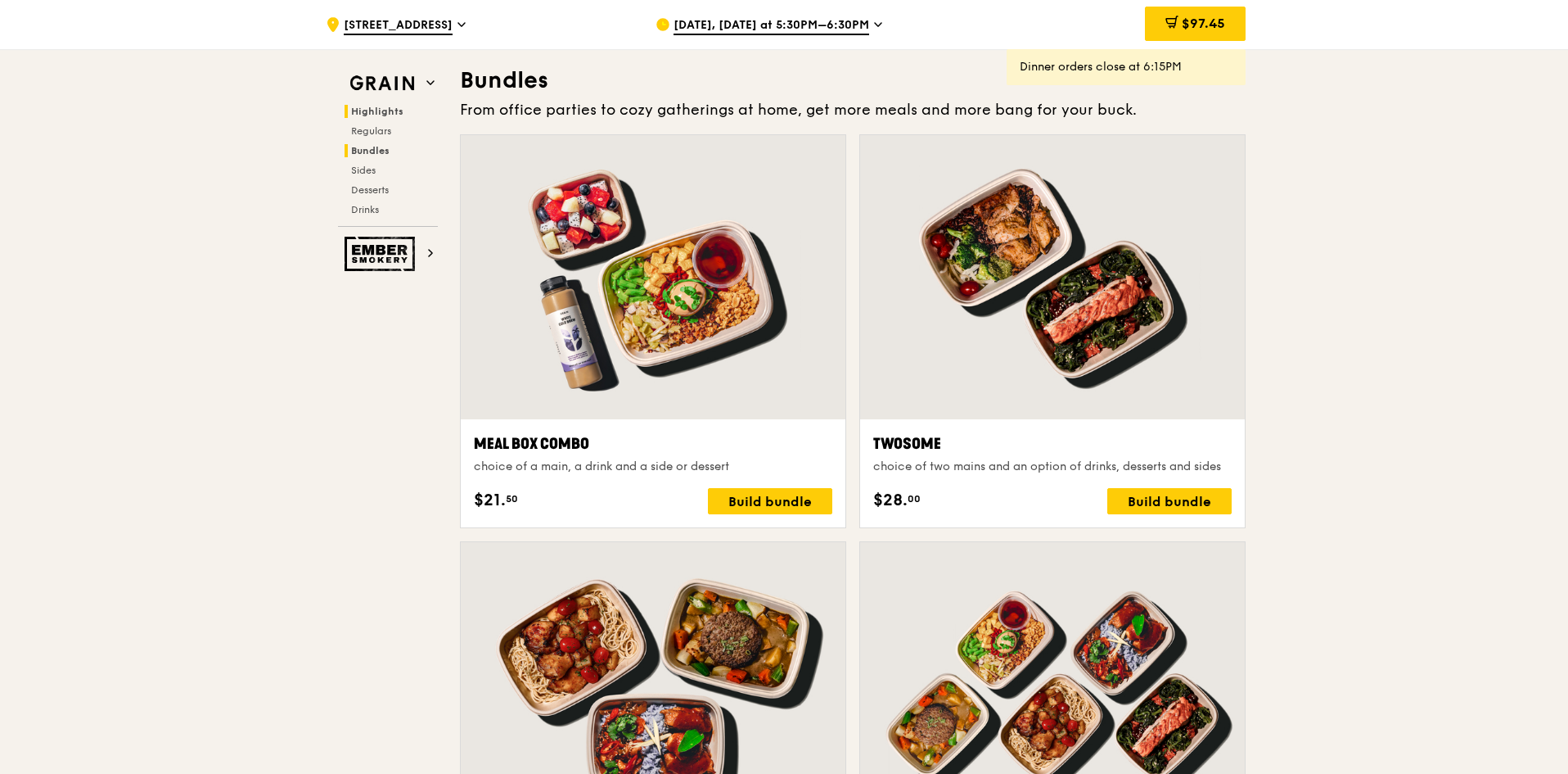
click at [387, 112] on span "Highlights" at bounding box center [377, 112] width 52 height 12
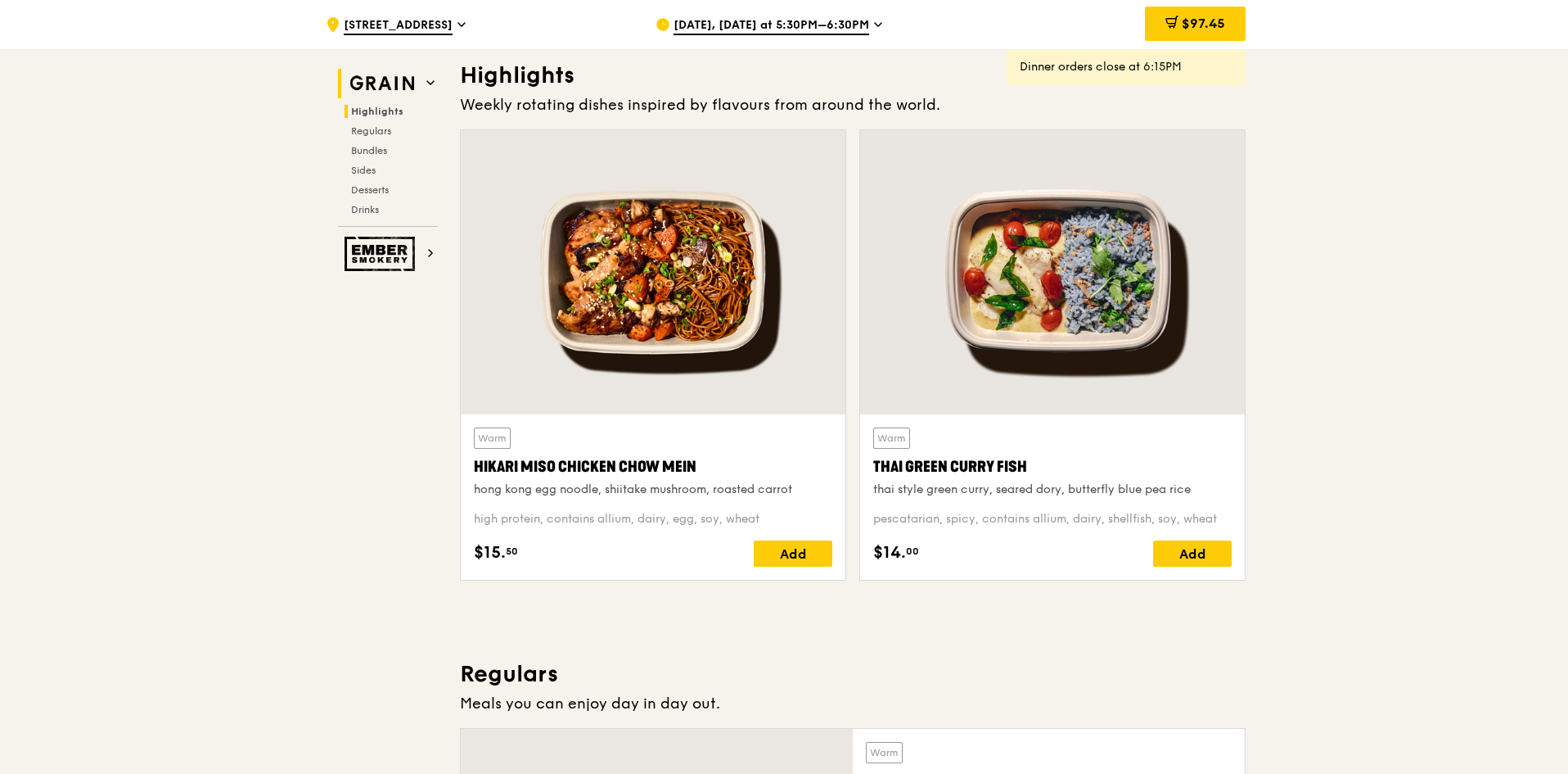
scroll to position [462, 0]
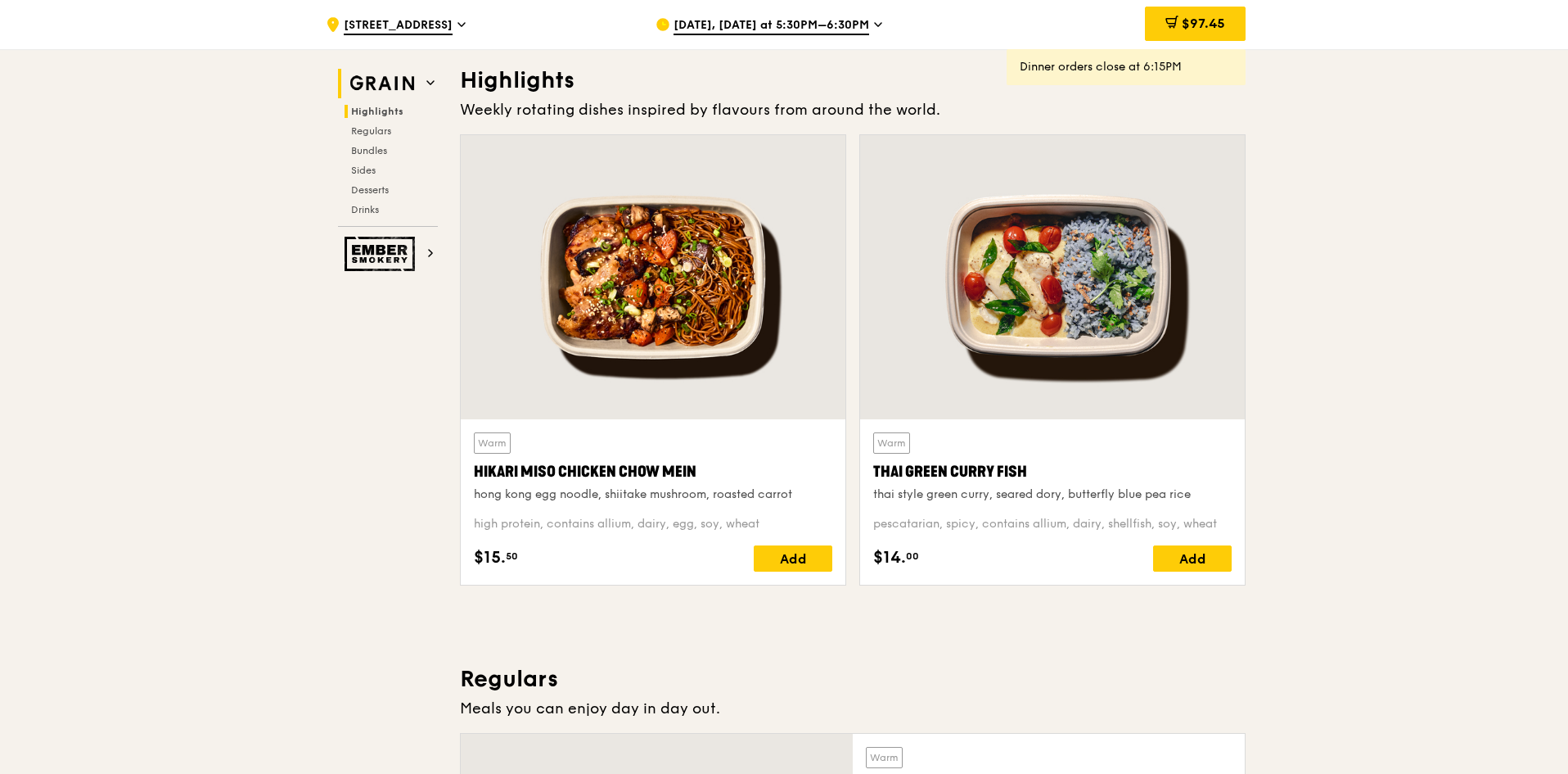
click at [399, 92] on img at bounding box center [382, 84] width 75 height 30
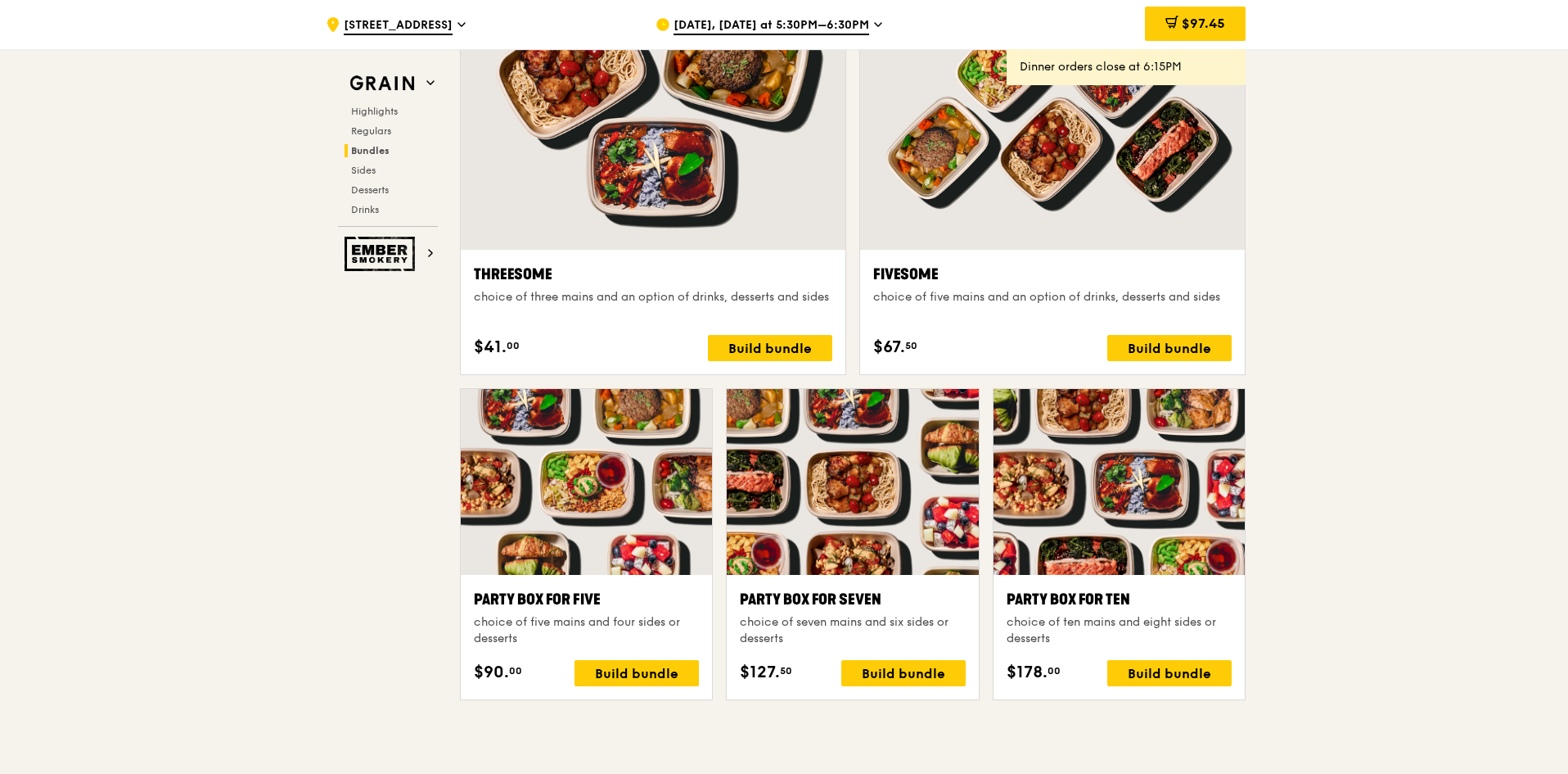
scroll to position [3329, 0]
